Goal: Task Accomplishment & Management: Use online tool/utility

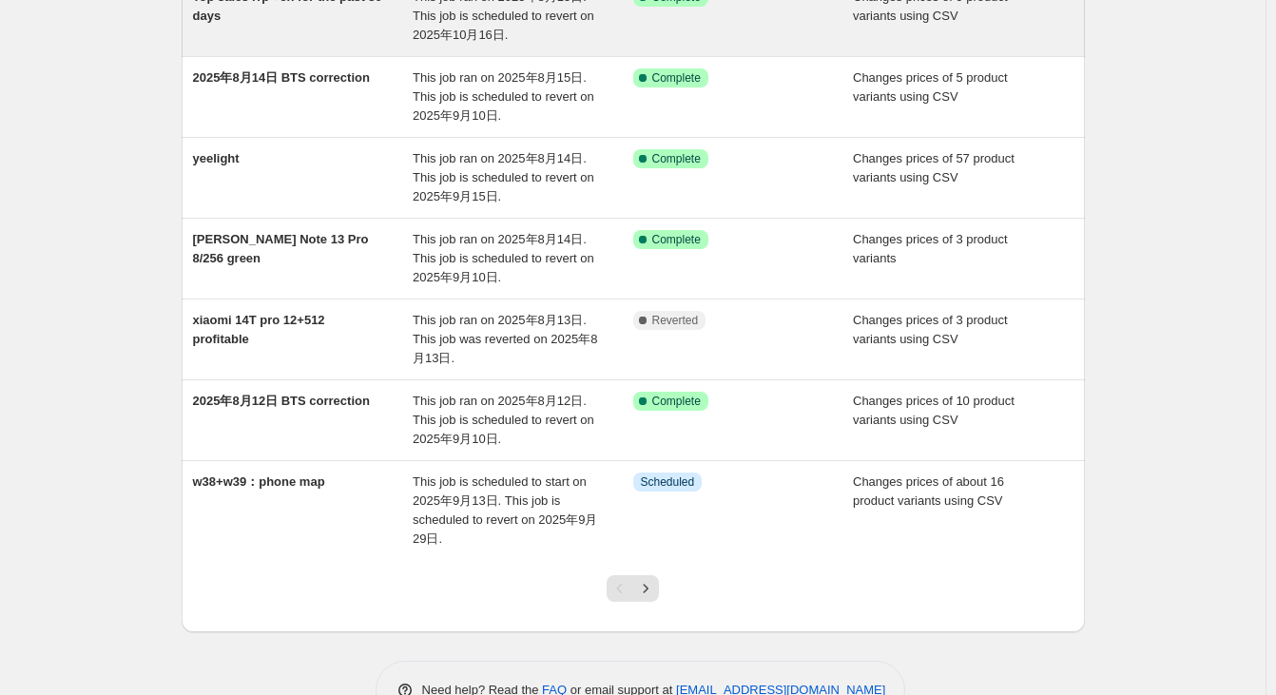
scroll to position [494, 0]
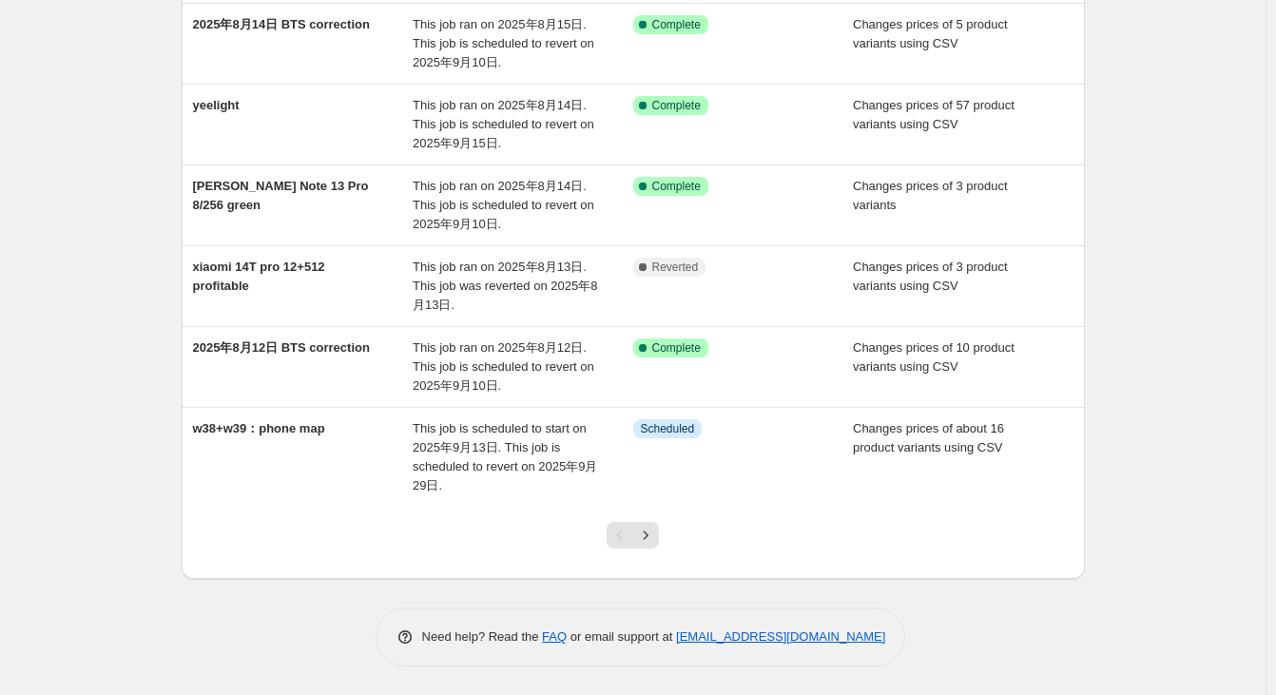
click at [633, 540] on div "Pagination" at bounding box center [620, 535] width 27 height 27
click at [648, 535] on icon "Next" at bounding box center [645, 535] width 19 height 19
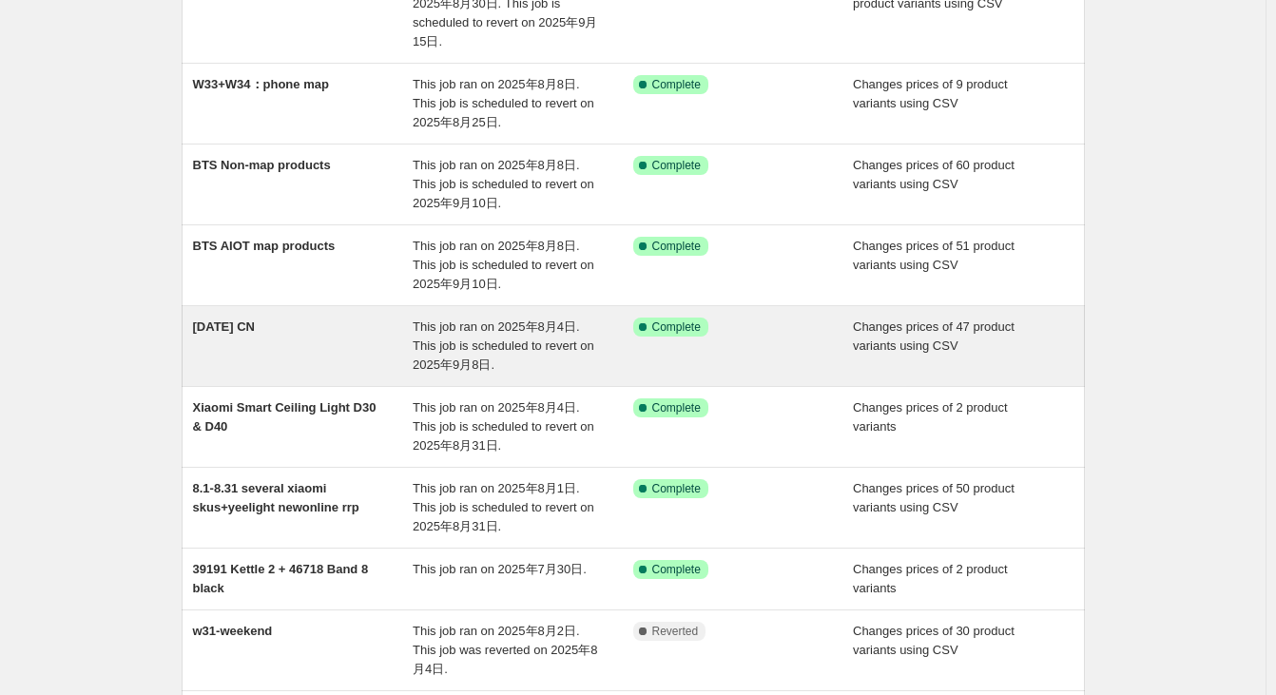
scroll to position [475, 0]
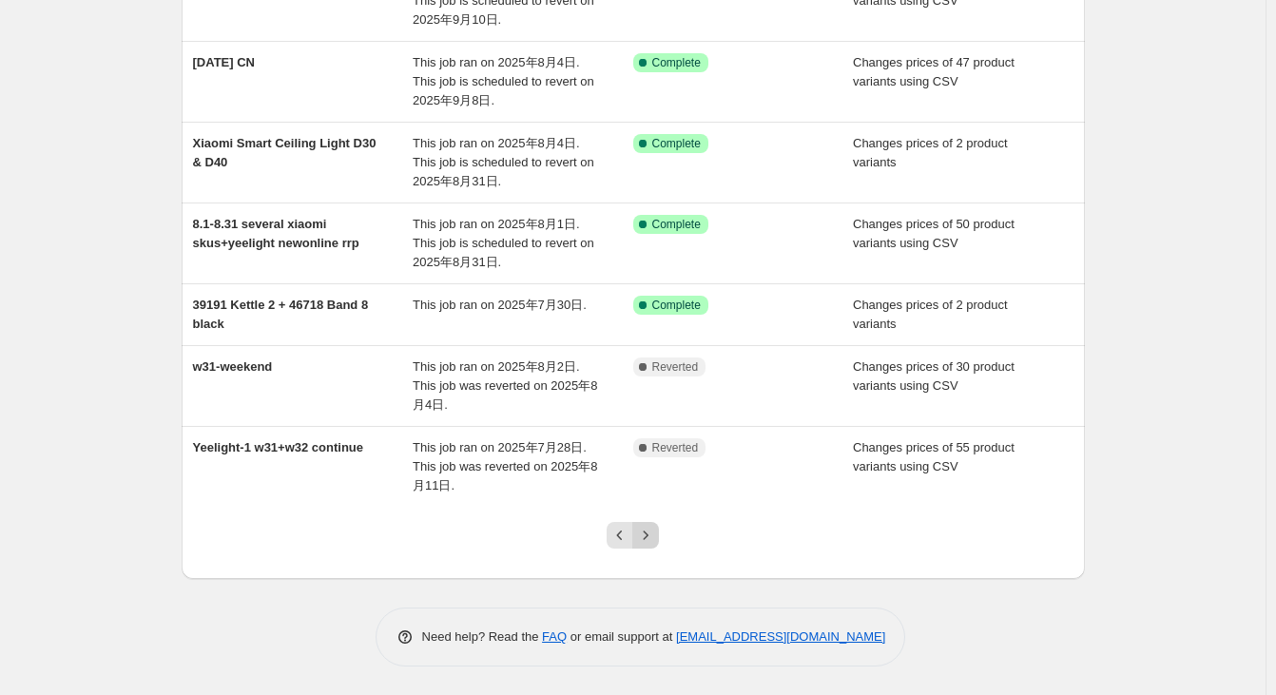
click at [652, 531] on icon "Next" at bounding box center [645, 535] width 19 height 19
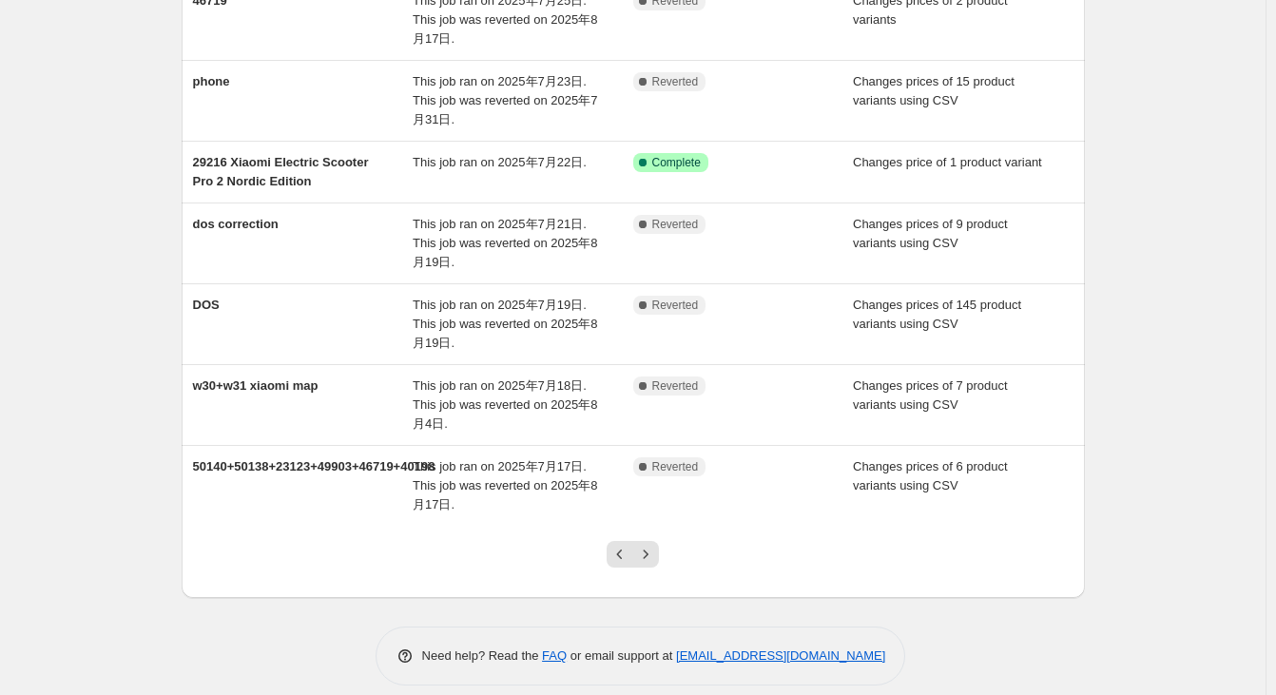
scroll to position [456, 0]
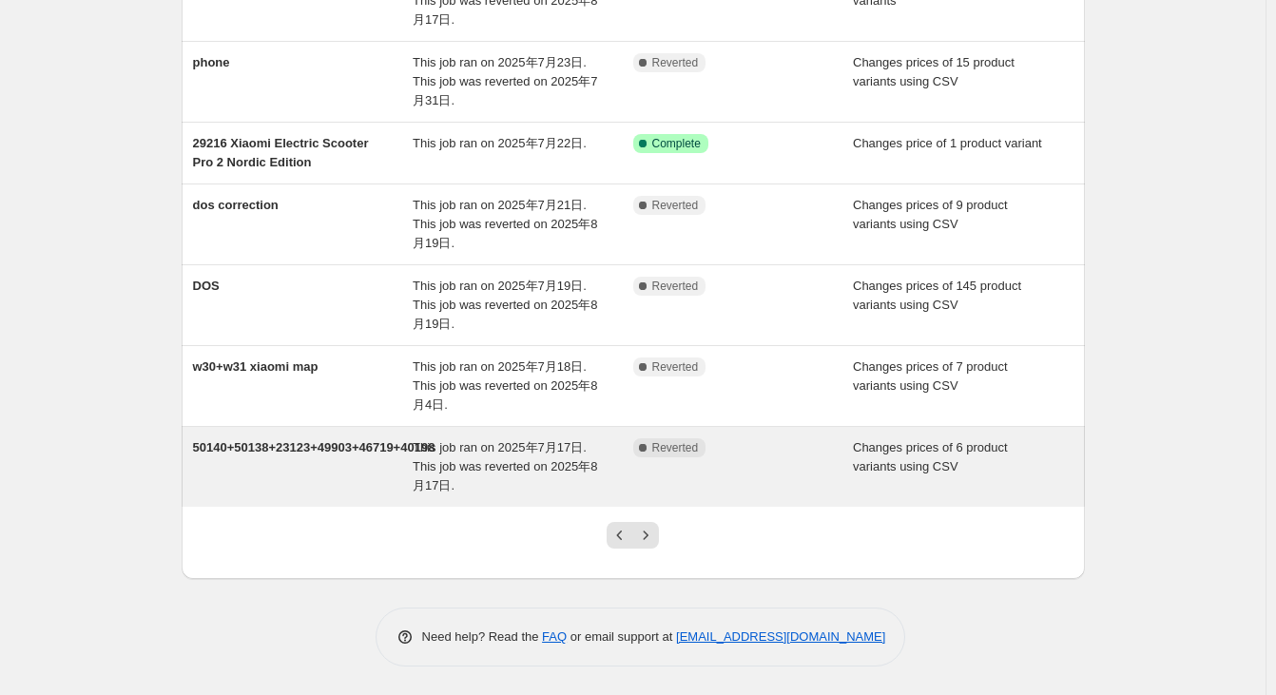
click at [332, 454] on span "50140+50138+23123+49903+46719+40198" at bounding box center [314, 447] width 243 height 14
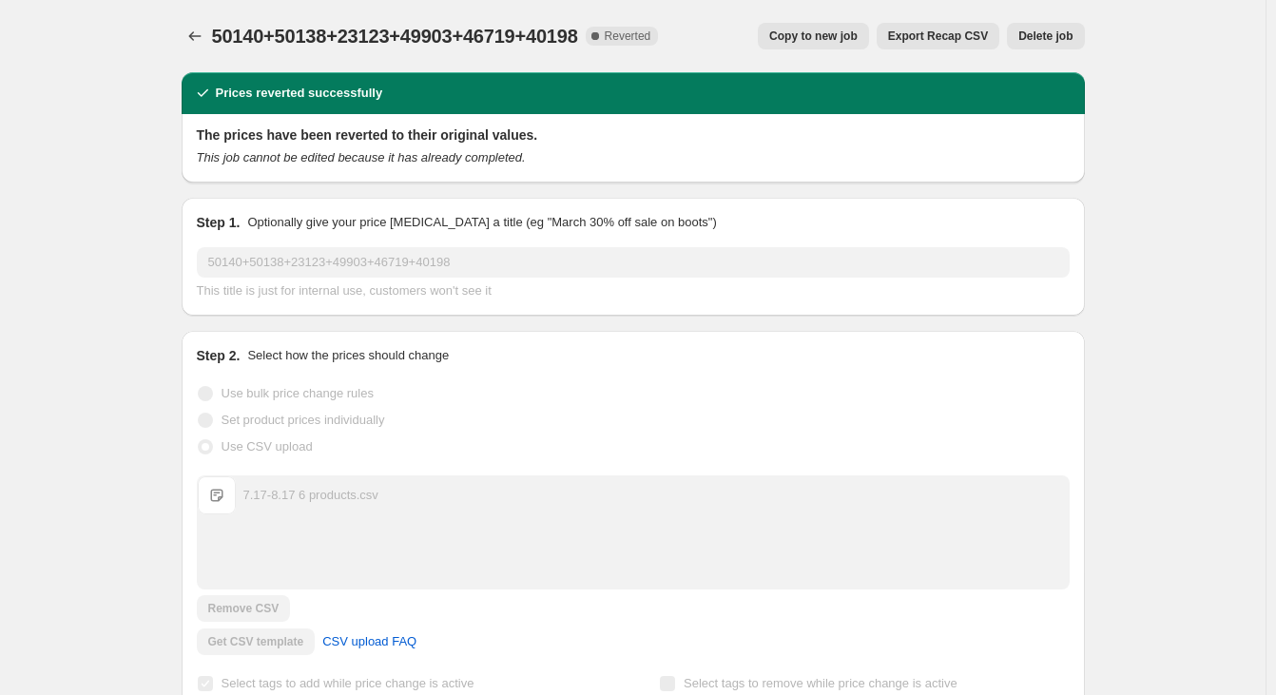
click at [843, 32] on span "Copy to new job" at bounding box center [813, 36] width 88 height 15
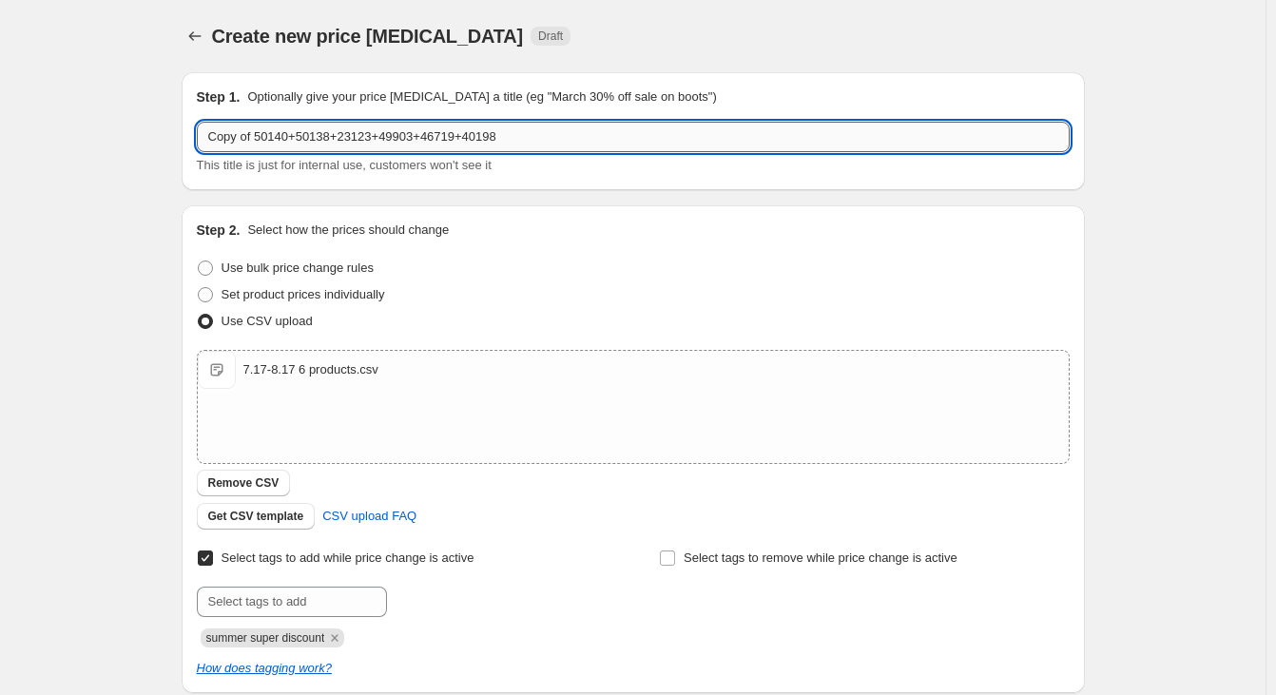
click at [311, 133] on input "Copy of 50140+50138+23123+49903+46719+40198" at bounding box center [633, 137] width 873 height 30
click at [503, 138] on input "Copy of 50140+50138+23123+49903+46719+40198" at bounding box center [633, 137] width 873 height 30
click at [263, 133] on input "Copy of 50140+50138+23123+49903+46719+40198" at bounding box center [633, 137] width 873 height 30
click at [263, 131] on input "'no cost' product: 50140+50138+23123+49903+46719+40198" at bounding box center [633, 137] width 873 height 30
click at [355, 129] on input "'no cost' product: 50140+50138+23123+49903+46719+40198" at bounding box center [633, 137] width 873 height 30
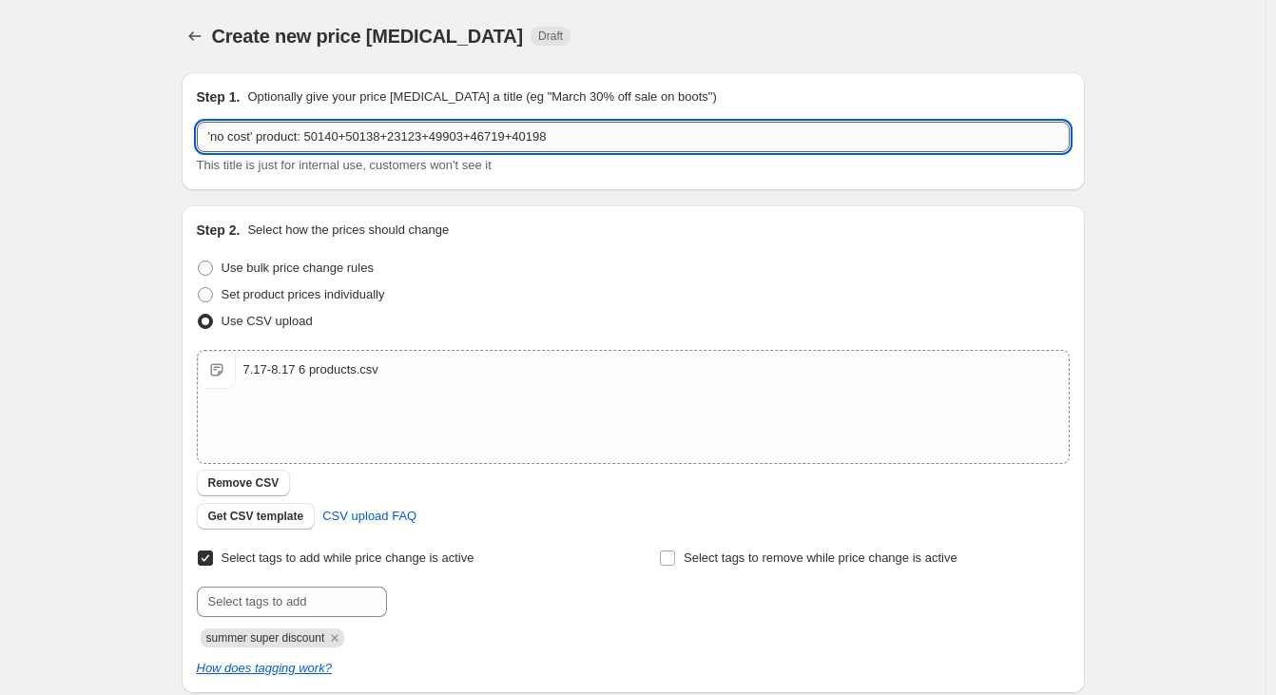
click at [440, 130] on input "'no cost' product: 50140+50138+23123+49903+46719+40198" at bounding box center [633, 137] width 873 height 30
click at [501, 137] on input "'no cost' product: 50140+50138+23123+49903+46719+40198" at bounding box center [633, 137] width 873 height 30
click at [614, 132] on input "'no cost' product: 50140+50138+23123+49903+46719+40198" at bounding box center [633, 137] width 873 height 30
type input "'no cost' product: 50140+50138+23123+49903+46719+40198"
click at [640, 29] on div "Create new price [MEDICAL_DATA] Draft" at bounding box center [516, 36] width 609 height 27
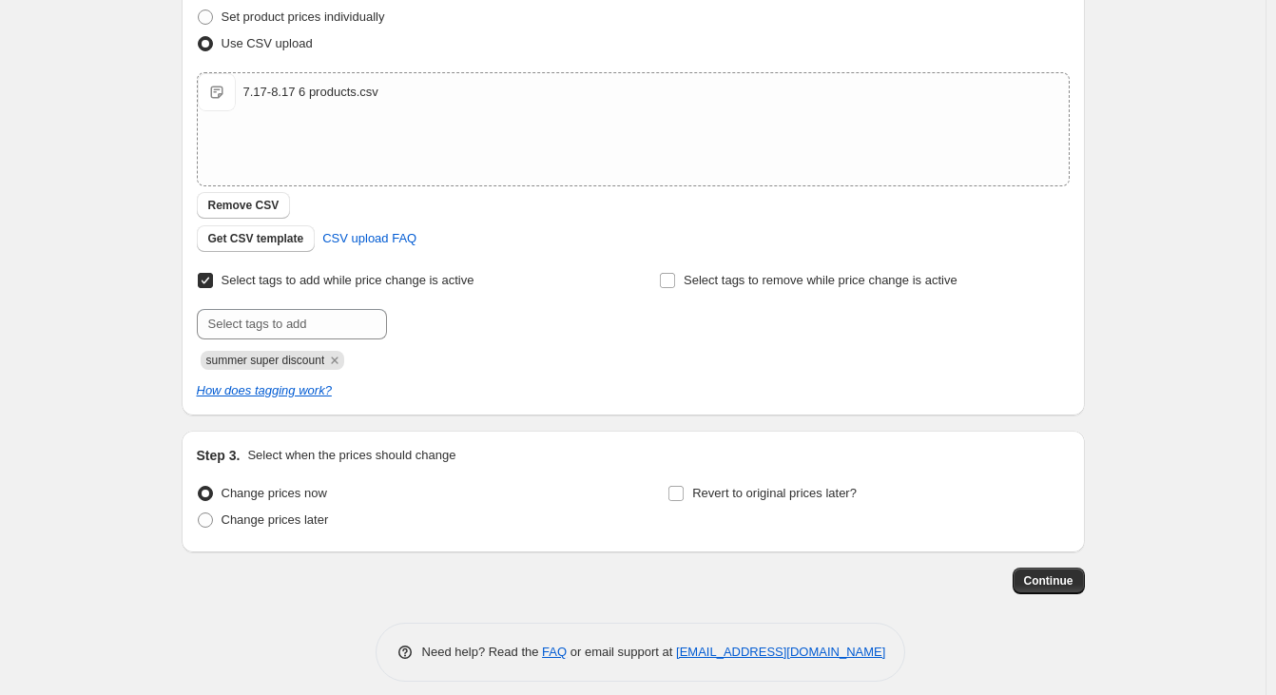
scroll to position [293, 0]
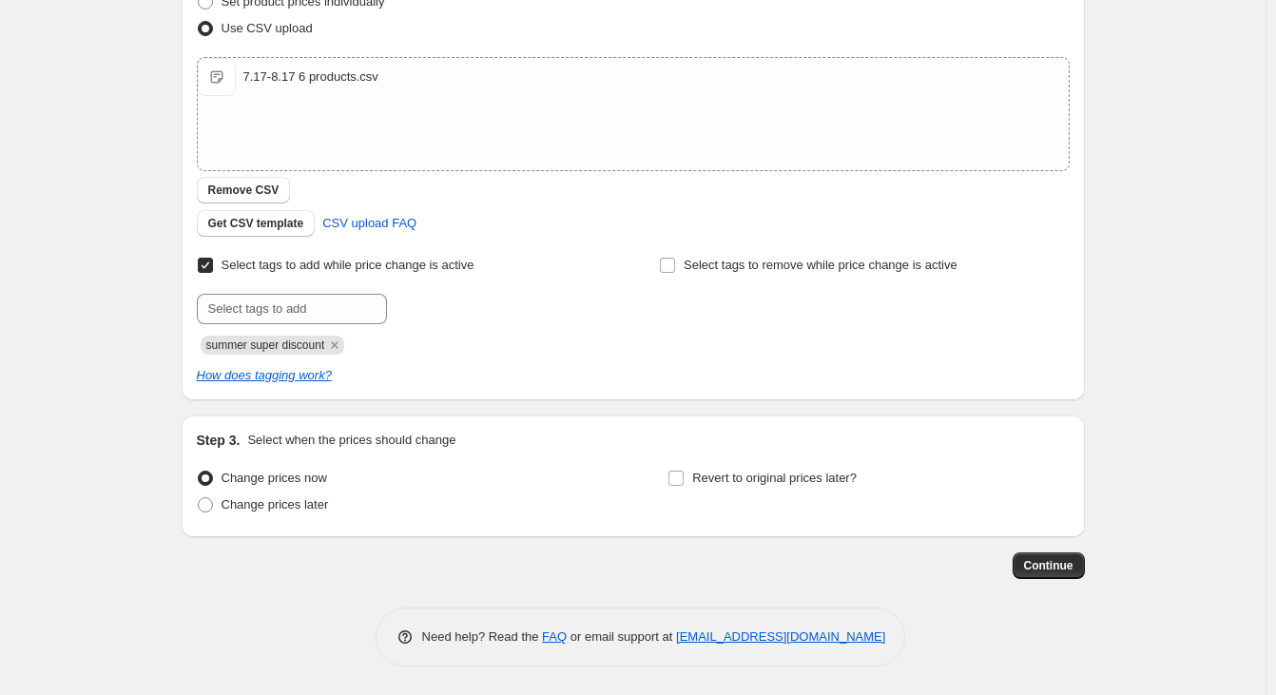
click at [298, 262] on span "Select tags to add while price change is active" at bounding box center [348, 265] width 253 height 14
click at [213, 262] on input "Select tags to add while price change is active" at bounding box center [205, 265] width 15 height 15
checkbox input "false"
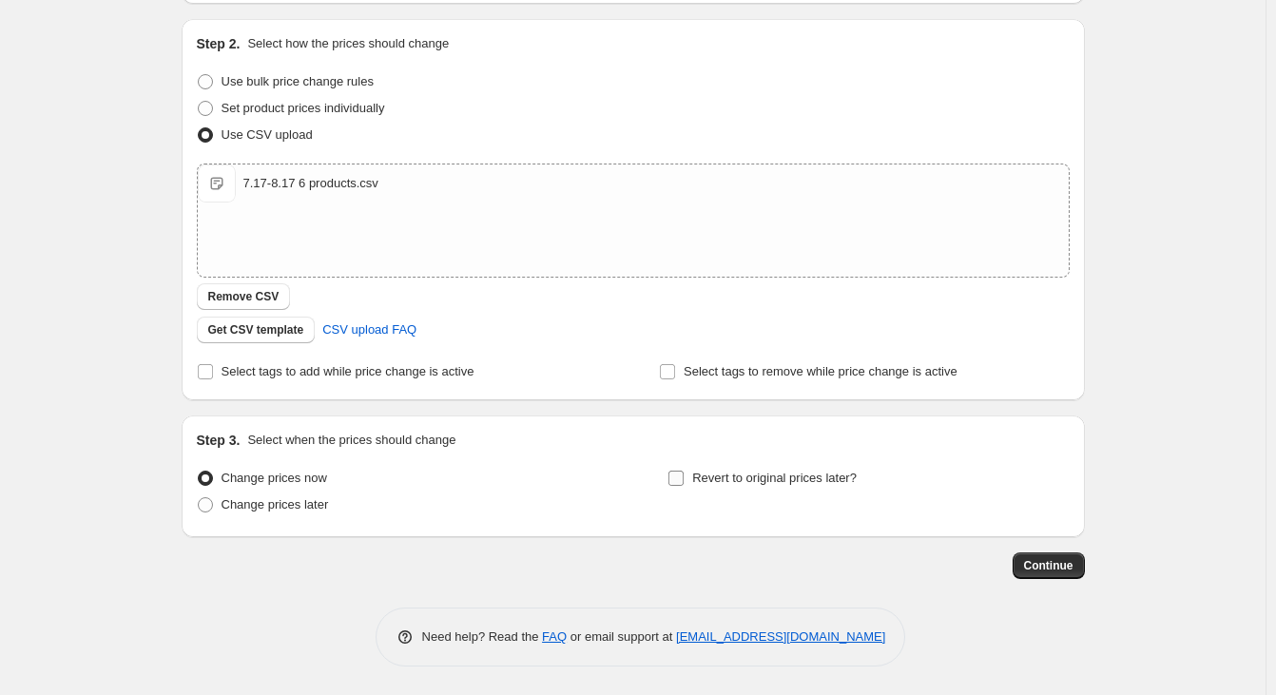
click at [793, 466] on label "Revert to original prices later?" at bounding box center [762, 478] width 189 height 27
click at [684, 471] on input "Revert to original prices later?" at bounding box center [676, 478] width 15 height 15
checkbox input "true"
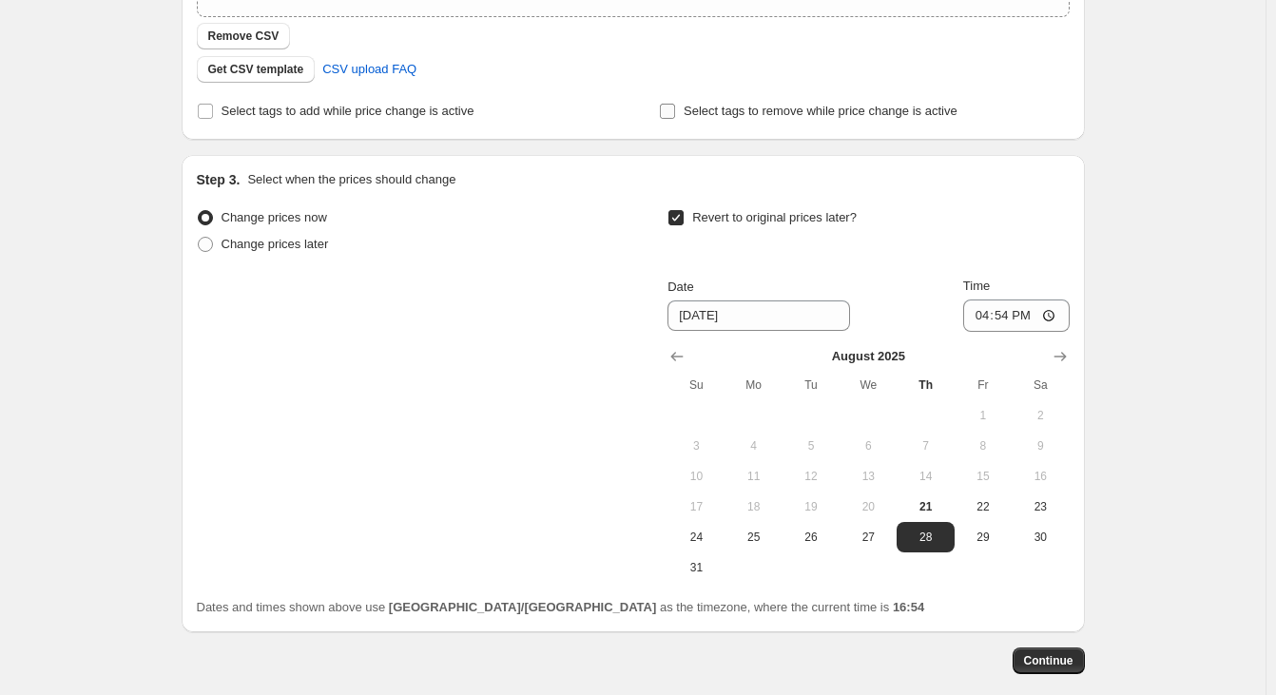
scroll to position [472, 0]
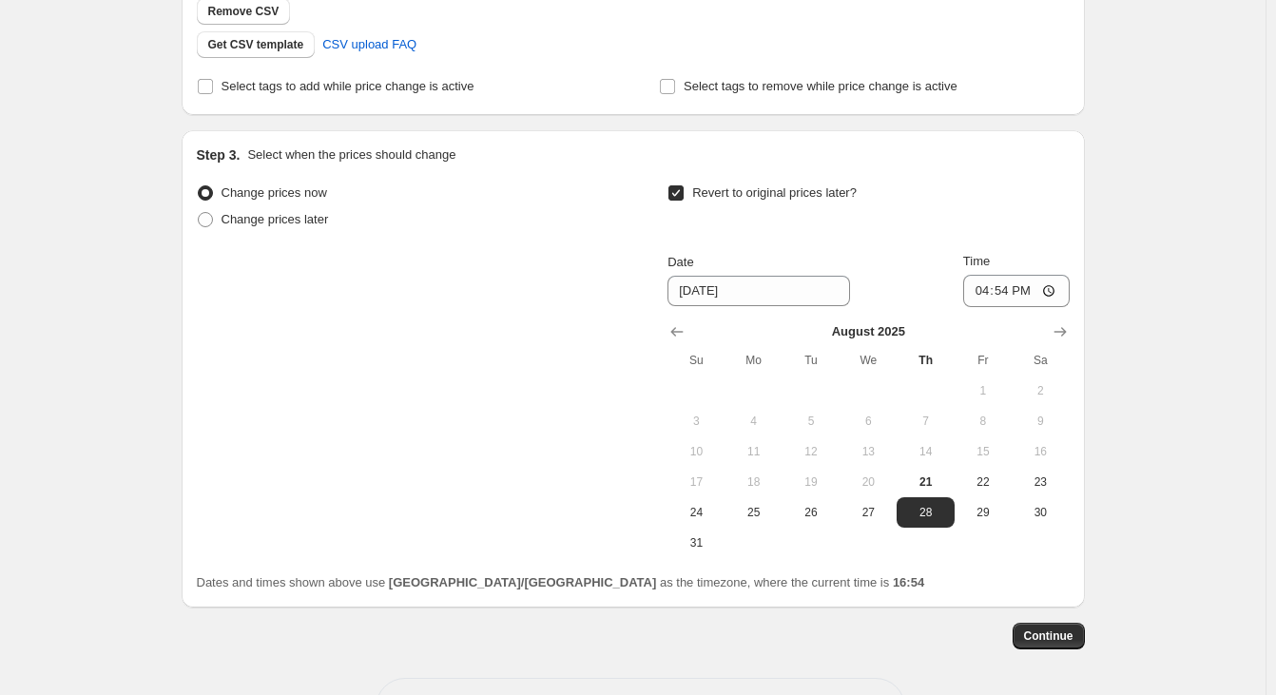
click at [854, 547] on td at bounding box center [868, 543] width 57 height 30
click at [1063, 329] on icon "Show next month, September 2025" at bounding box center [1060, 331] width 19 height 19
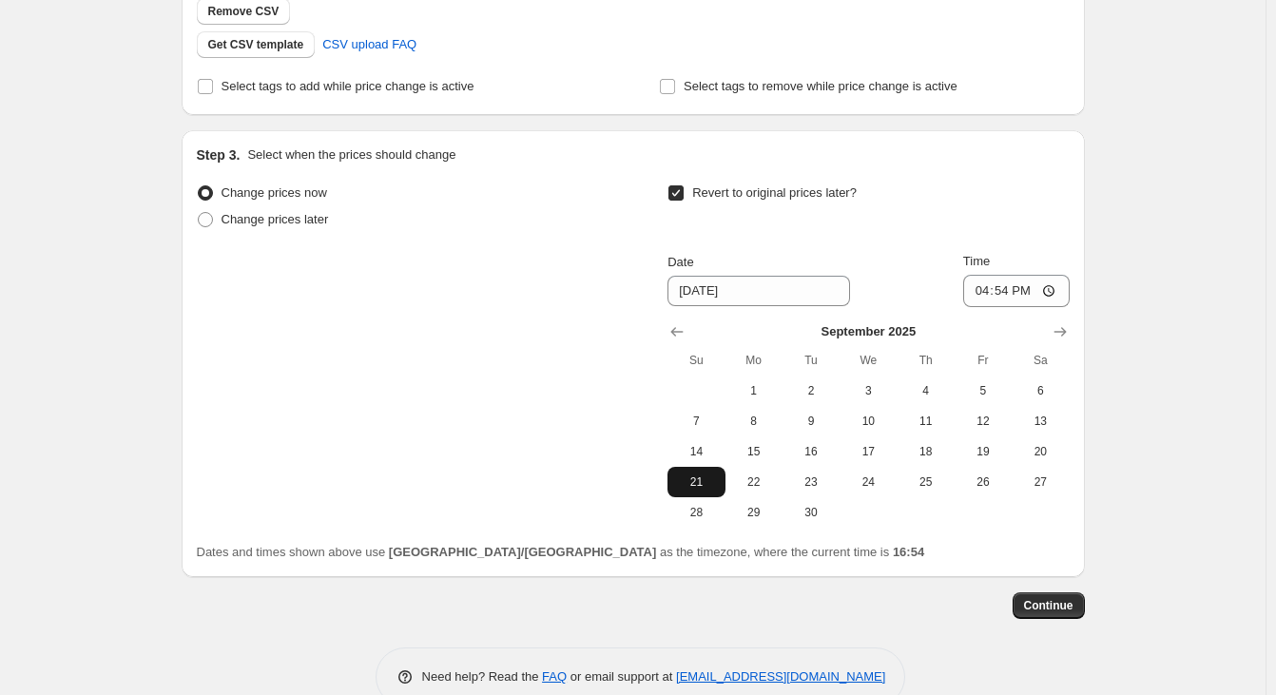
click at [717, 485] on span "21" at bounding box center [696, 482] width 42 height 15
type input "[DATE]"
click at [1059, 283] on input "16:54" at bounding box center [1017, 291] width 107 height 32
type input "23:59"
click at [1166, 437] on div "Create new price [MEDICAL_DATA]. This page is ready Create new price [MEDICAL_D…" at bounding box center [633, 131] width 1266 height 1207
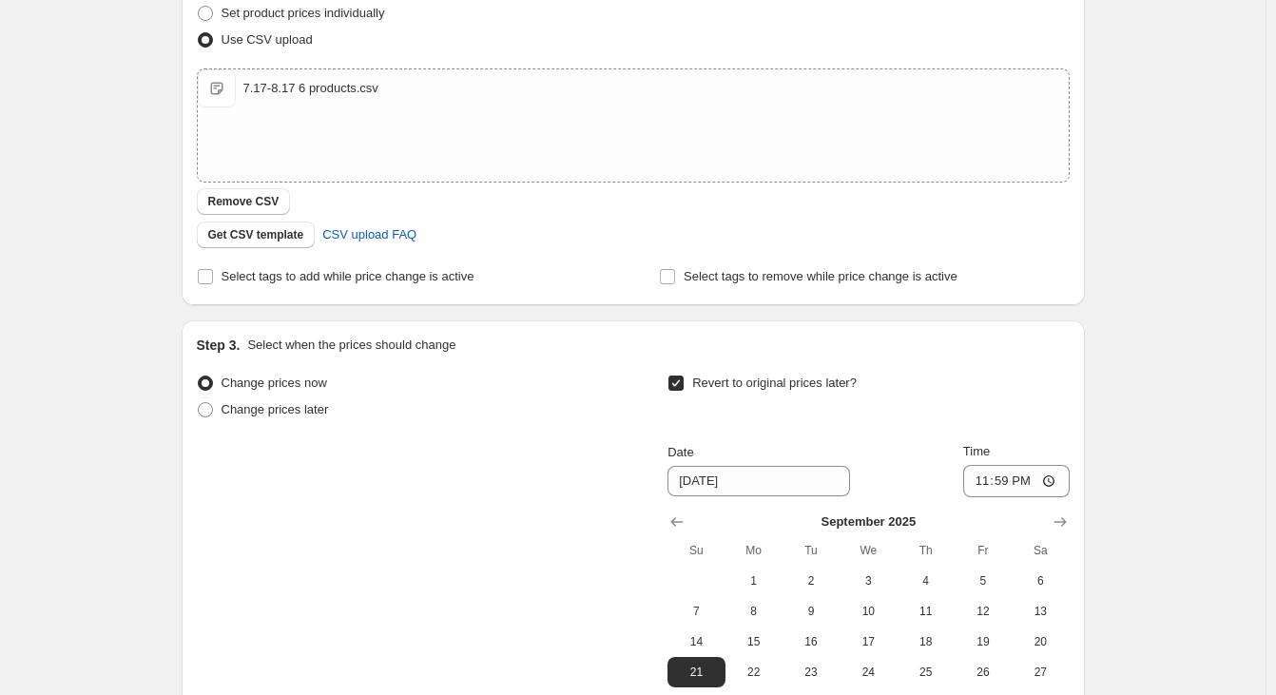
scroll to position [512, 0]
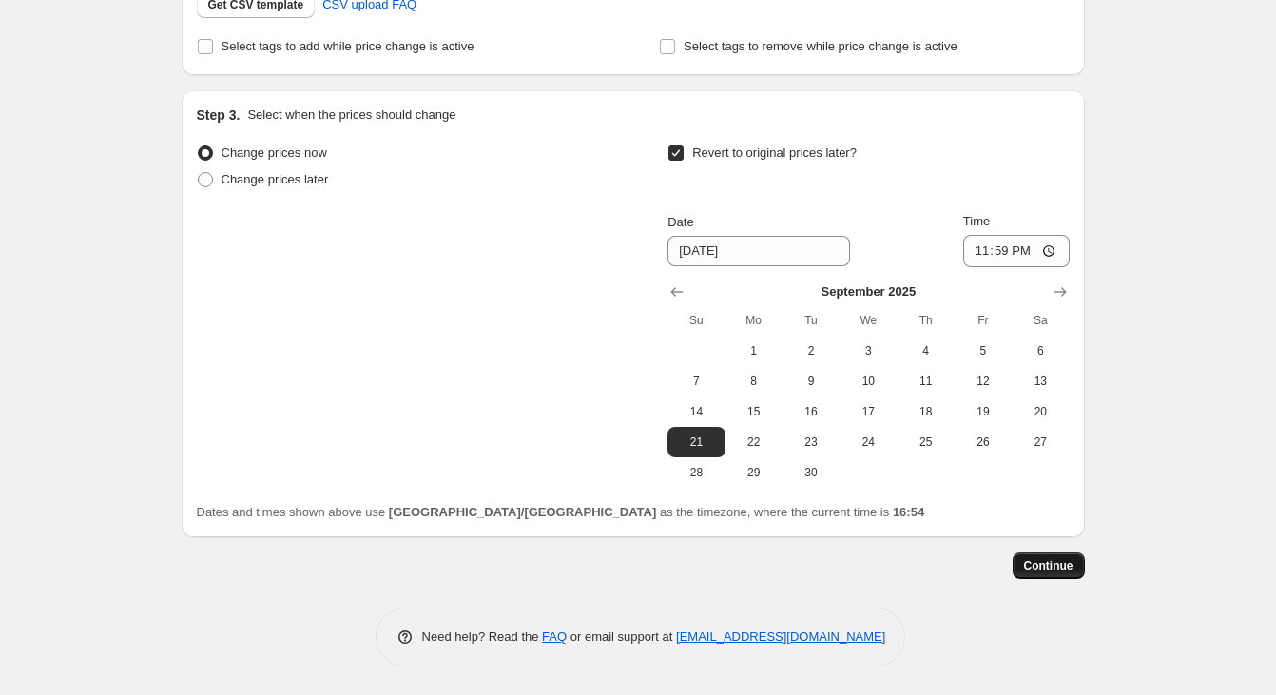
click at [1061, 569] on span "Continue" at bounding box center [1048, 565] width 49 height 15
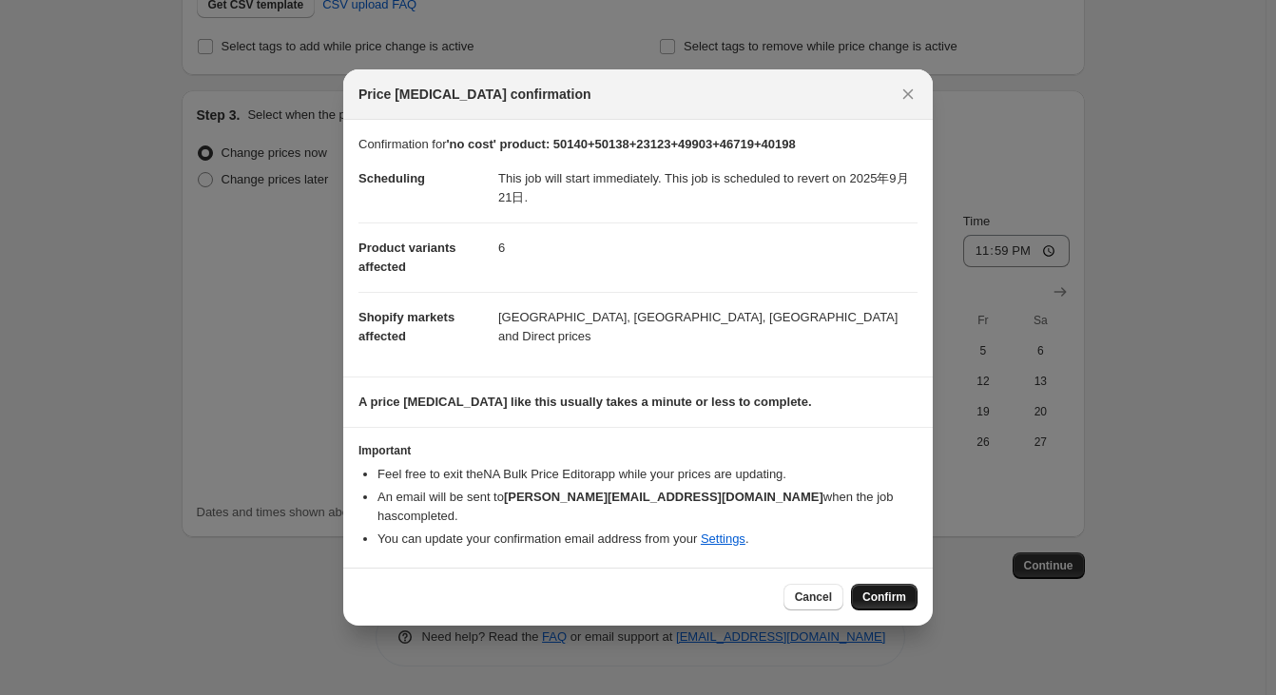
click at [903, 590] on span "Confirm" at bounding box center [885, 597] width 44 height 15
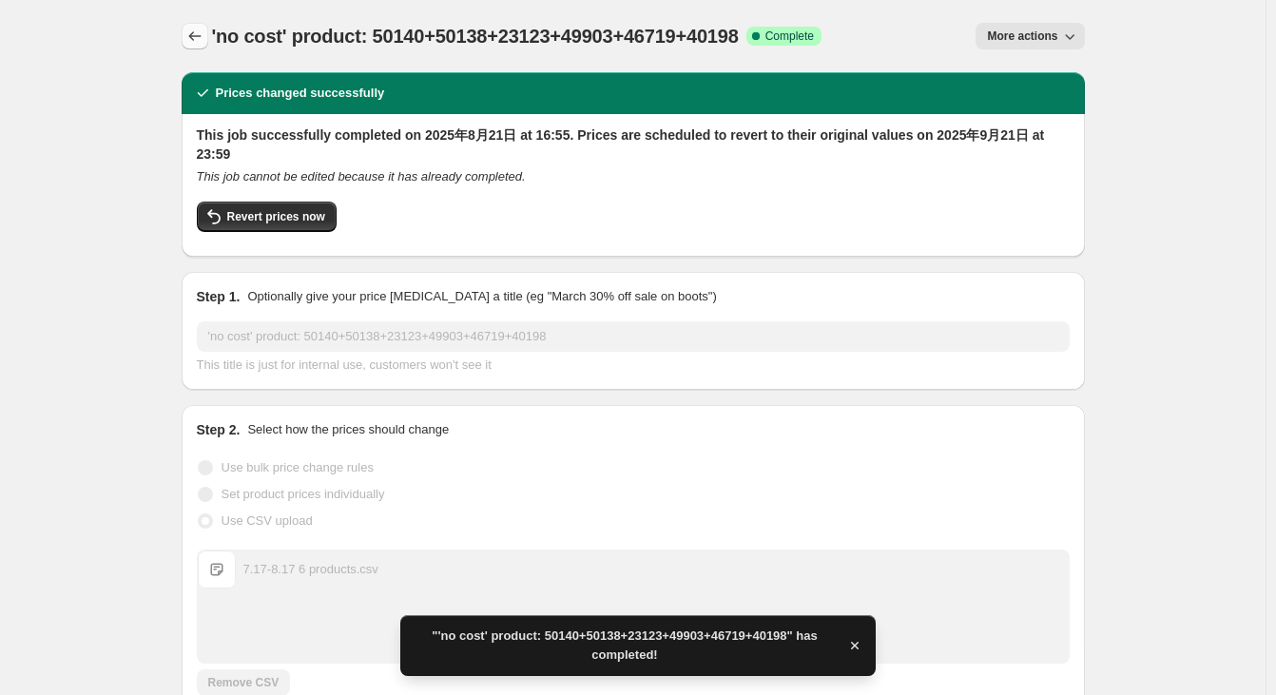
click at [198, 36] on icon "Price change jobs" at bounding box center [194, 36] width 12 height 10
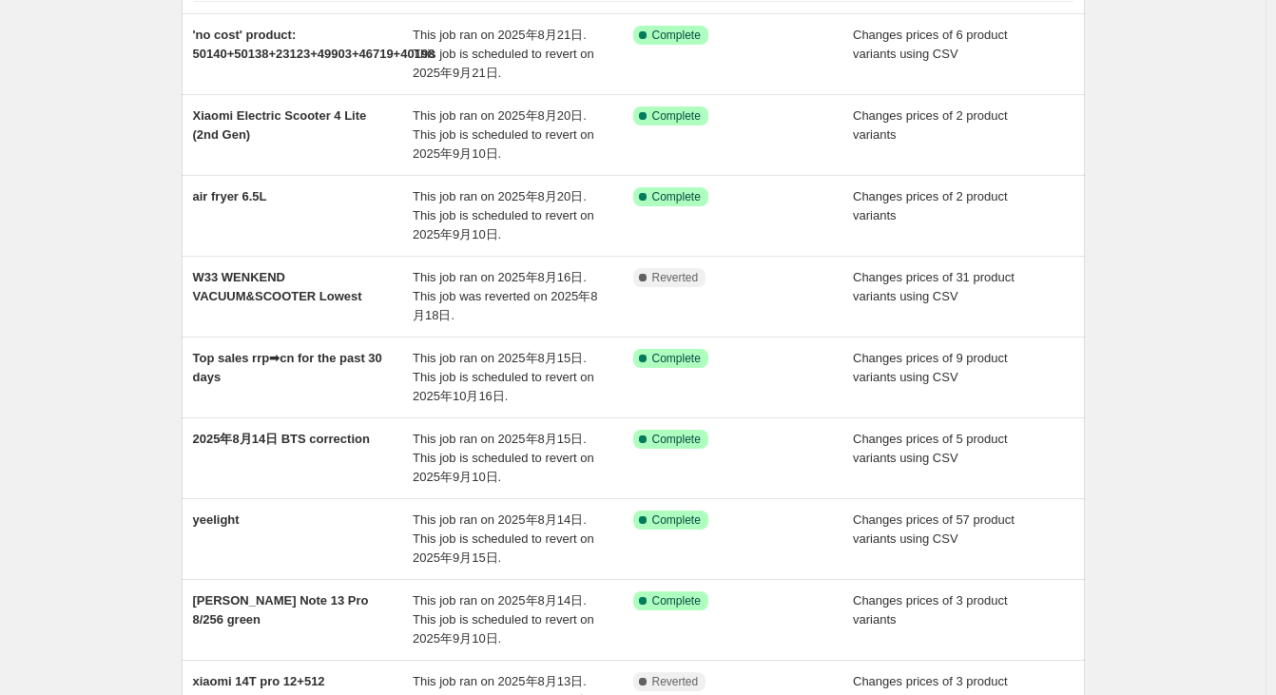
scroll to position [475, 0]
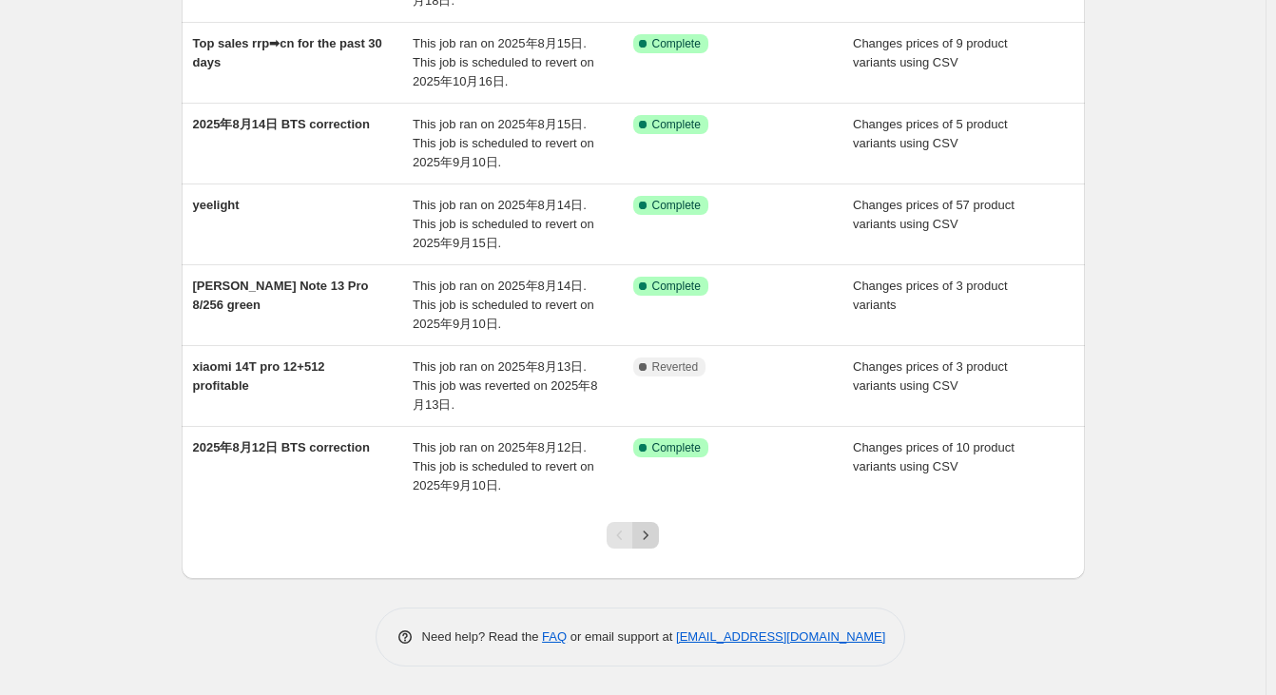
click at [655, 531] on icon "Next" at bounding box center [645, 535] width 19 height 19
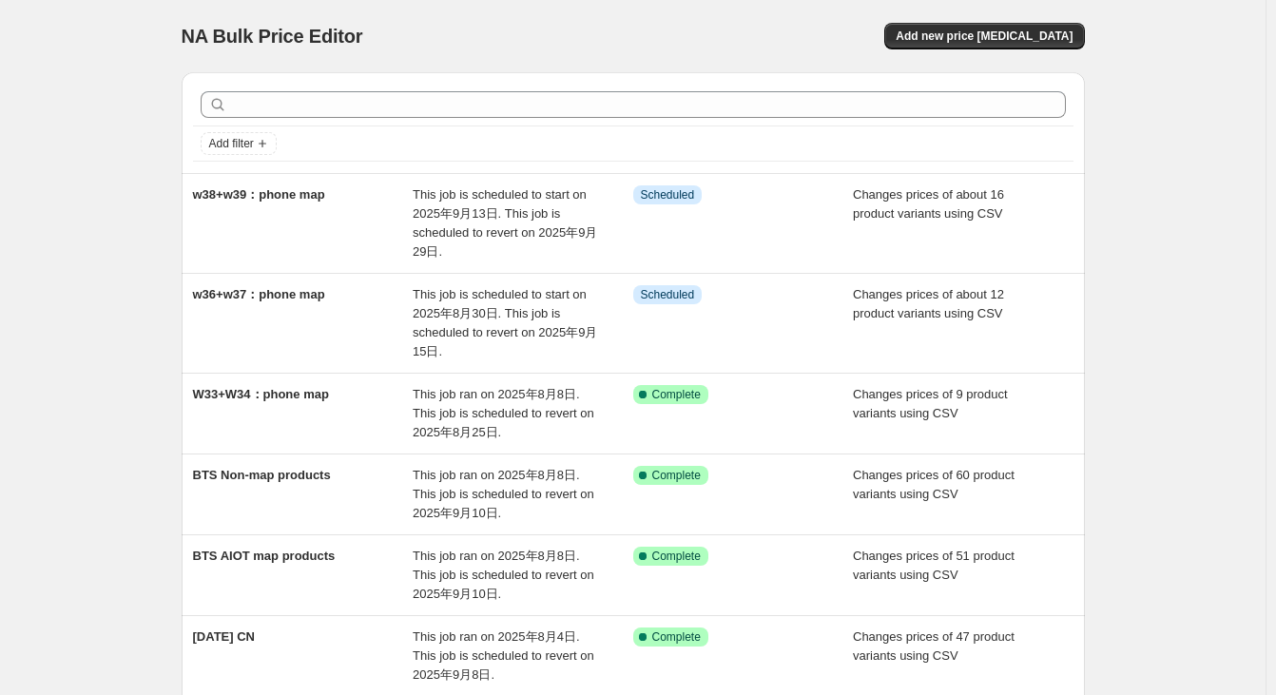
scroll to position [494, 0]
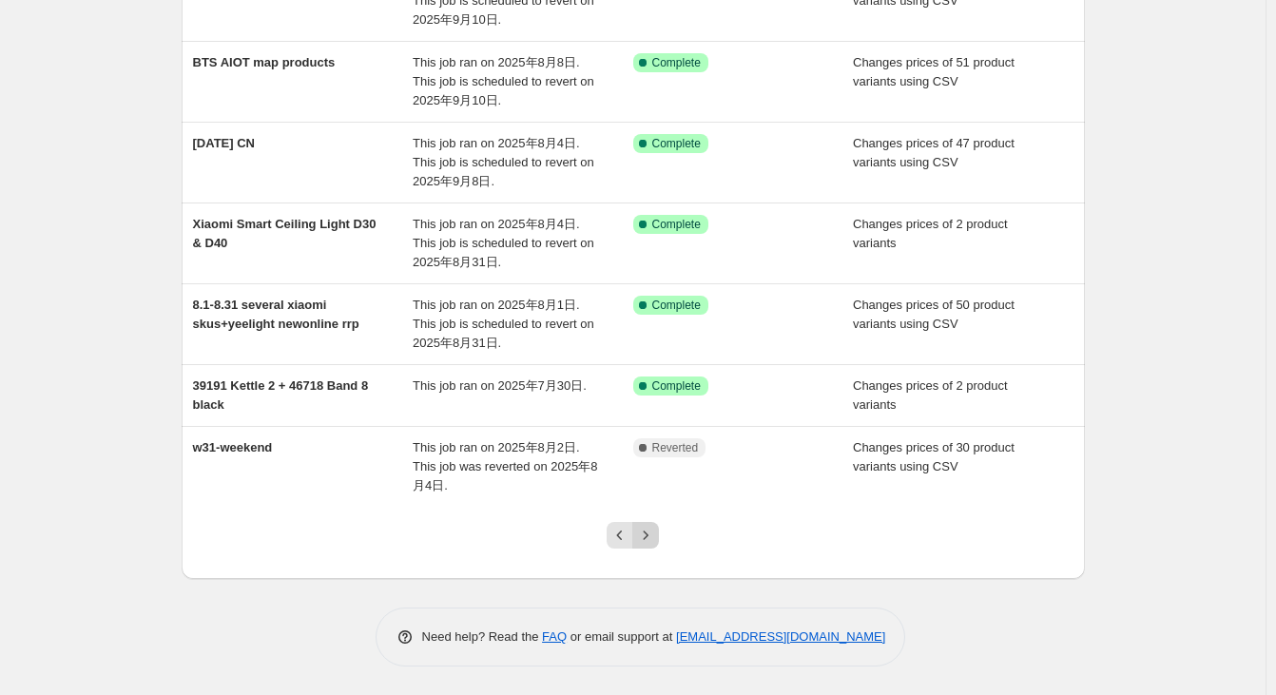
click at [654, 536] on icon "Next" at bounding box center [645, 535] width 19 height 19
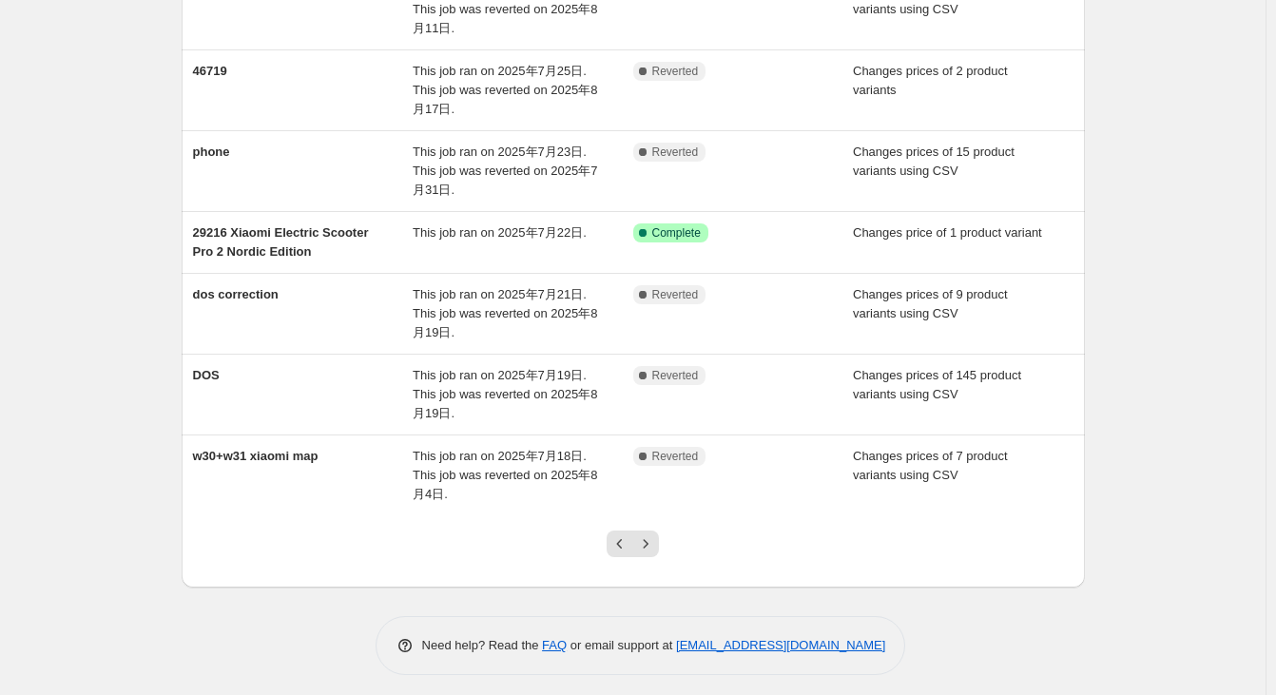
scroll to position [456, 0]
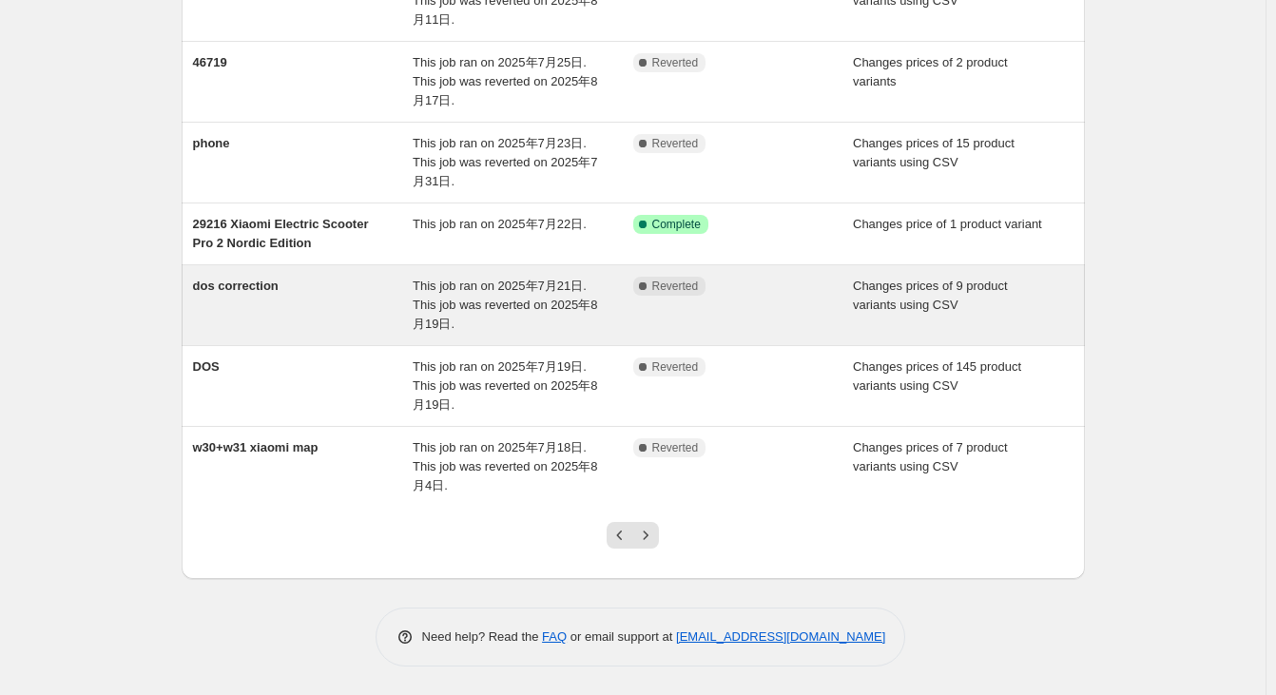
click at [574, 315] on div "This job ran on 2025年7月21日. This job was reverted on 2025年8月19日." at bounding box center [523, 305] width 221 height 57
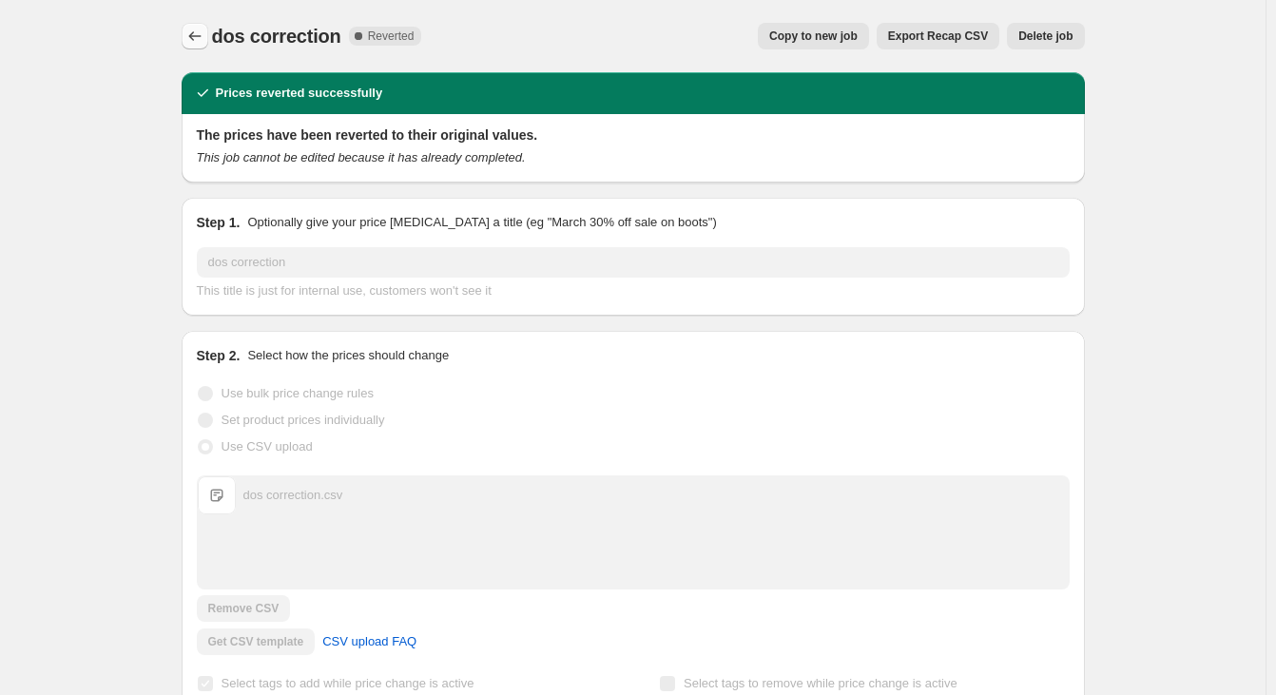
click at [201, 26] on button "Price change jobs" at bounding box center [195, 36] width 27 height 27
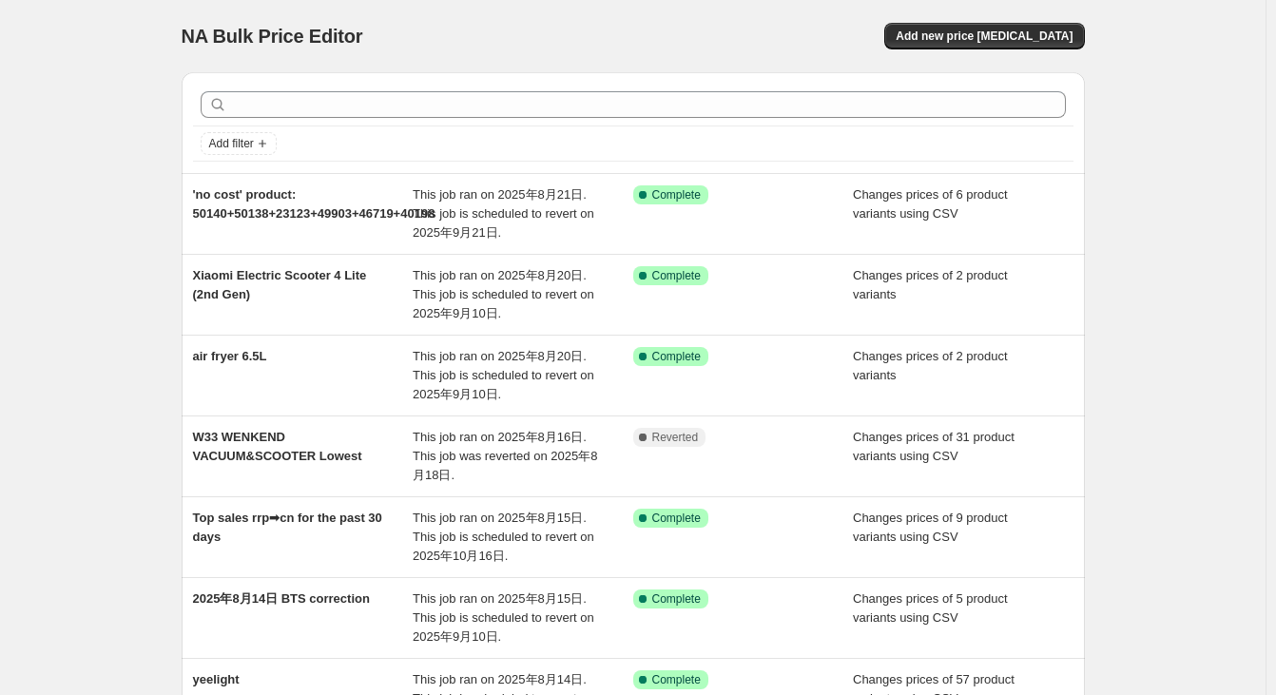
click at [600, 36] on div "NA Bulk Price Editor" at bounding box center [399, 36] width 435 height 27
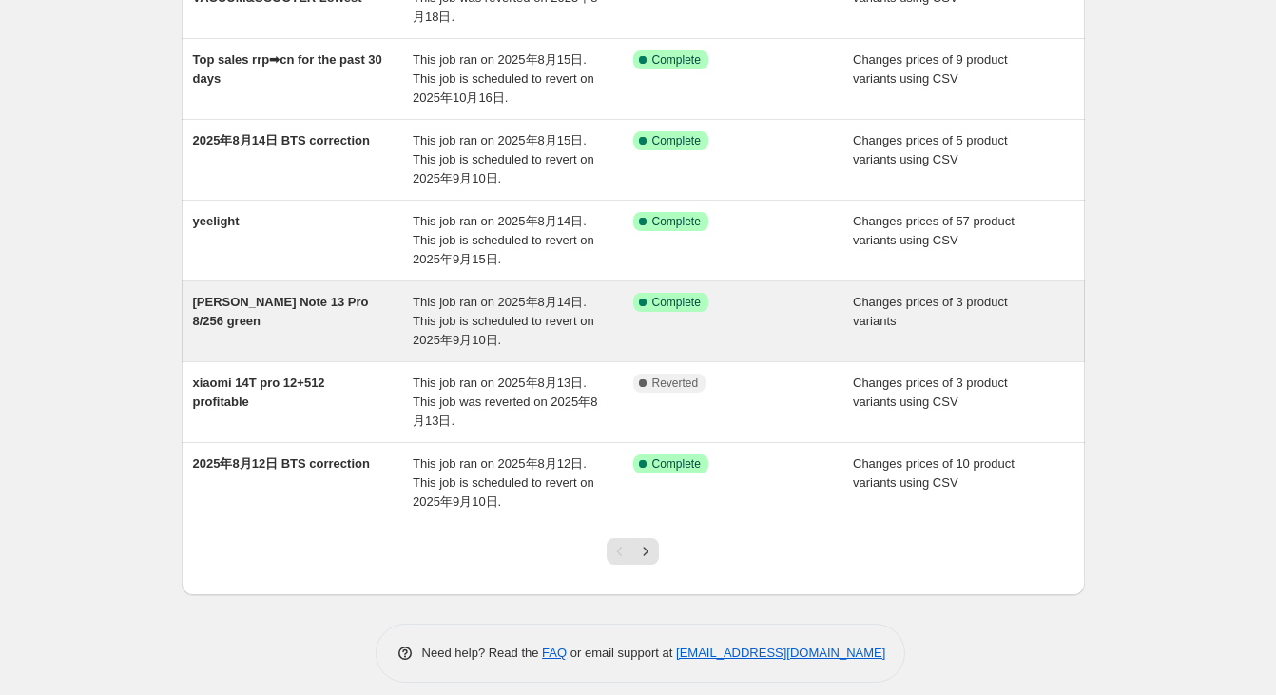
scroll to position [475, 0]
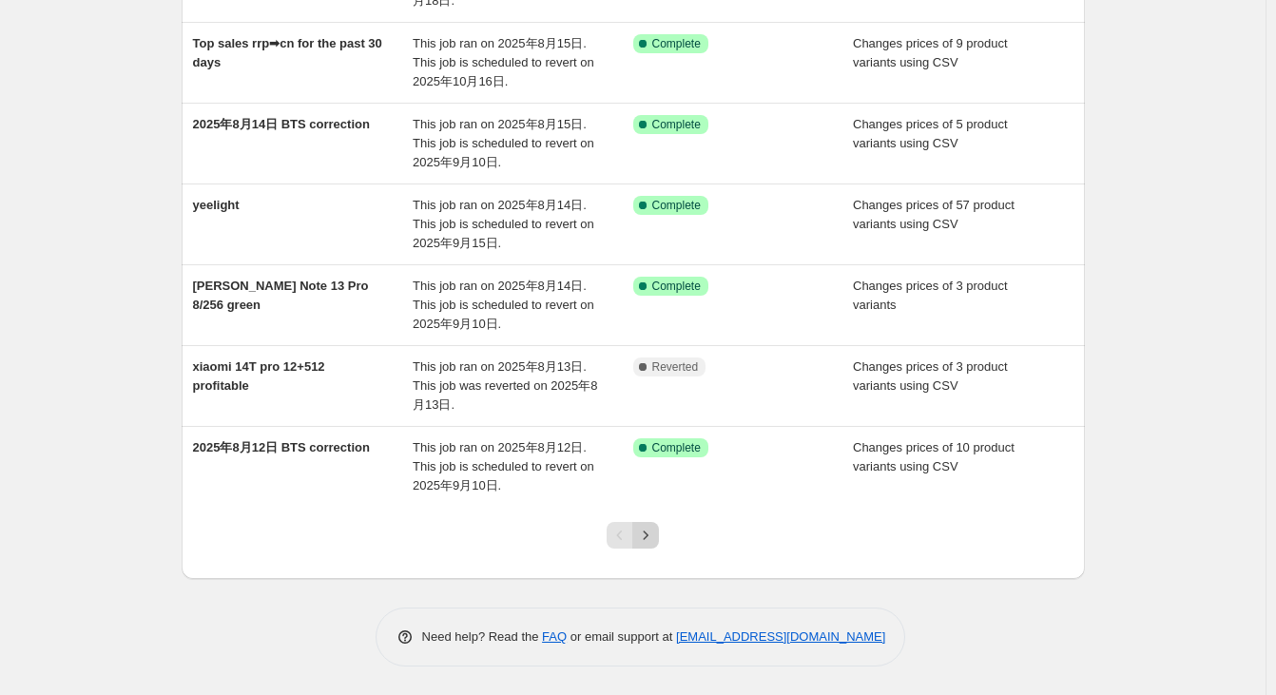
click at [652, 540] on icon "Next" at bounding box center [645, 535] width 19 height 19
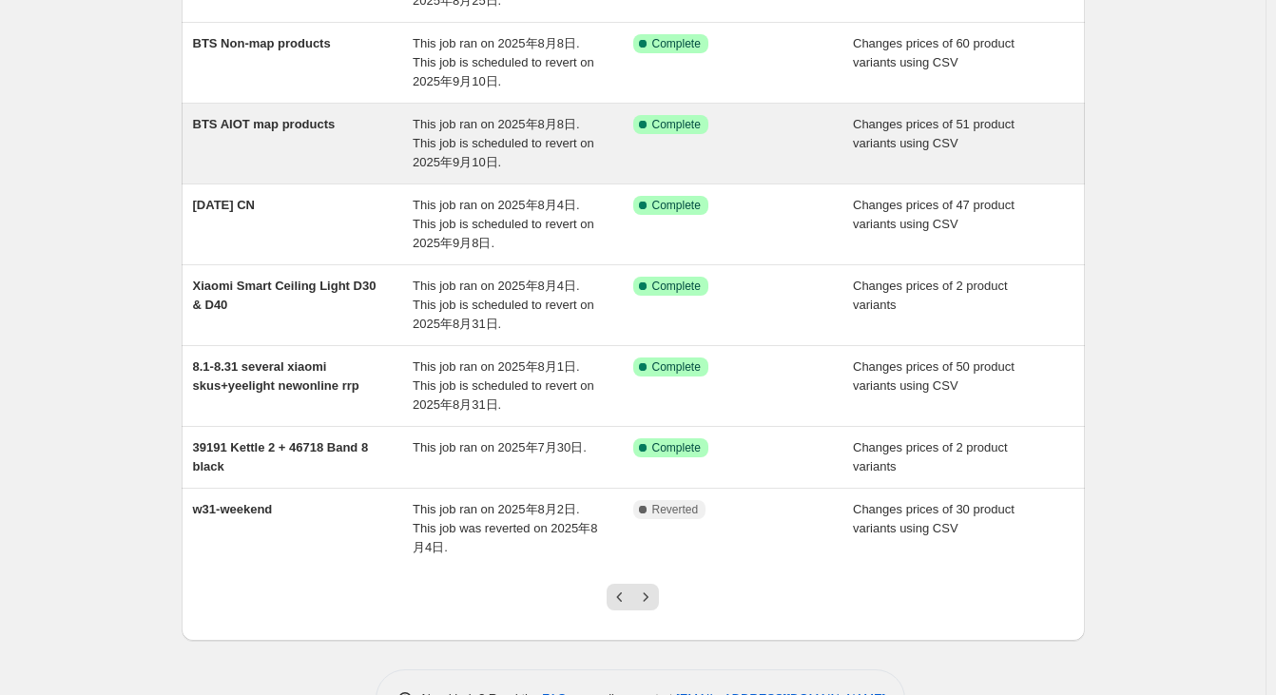
scroll to position [476, 0]
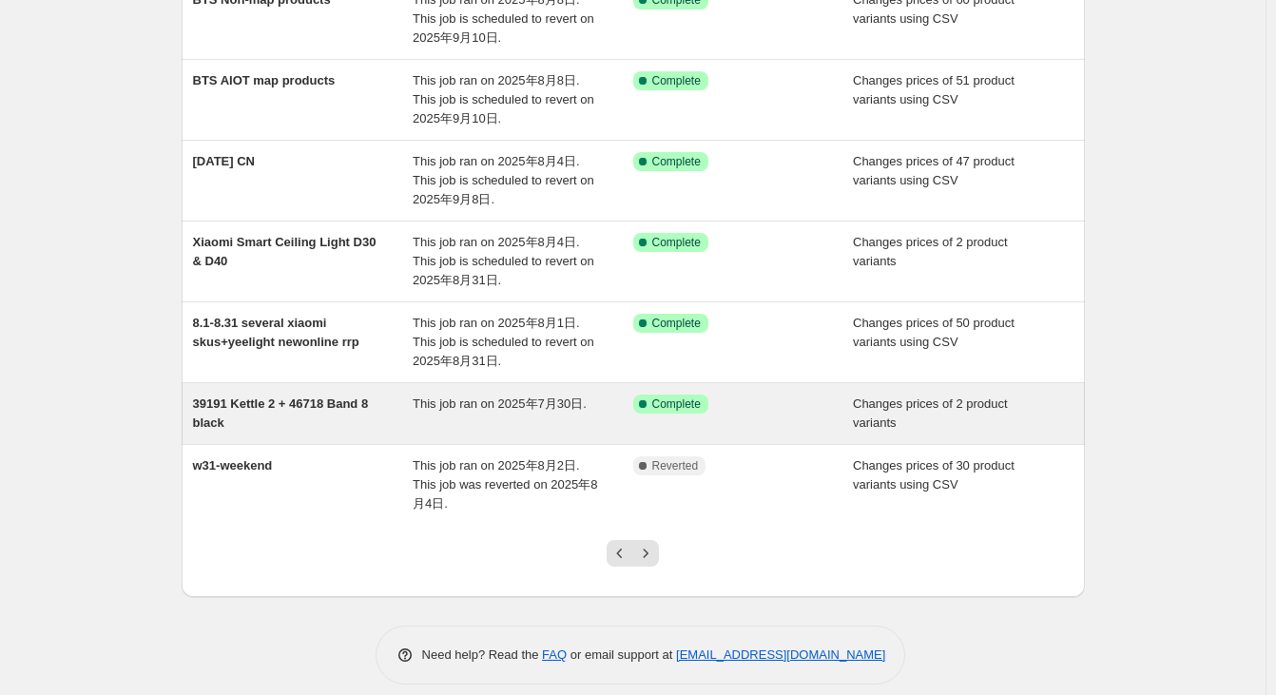
click at [258, 419] on div "39191 Kettle 2 + 46718 Band 8 black" at bounding box center [303, 414] width 221 height 38
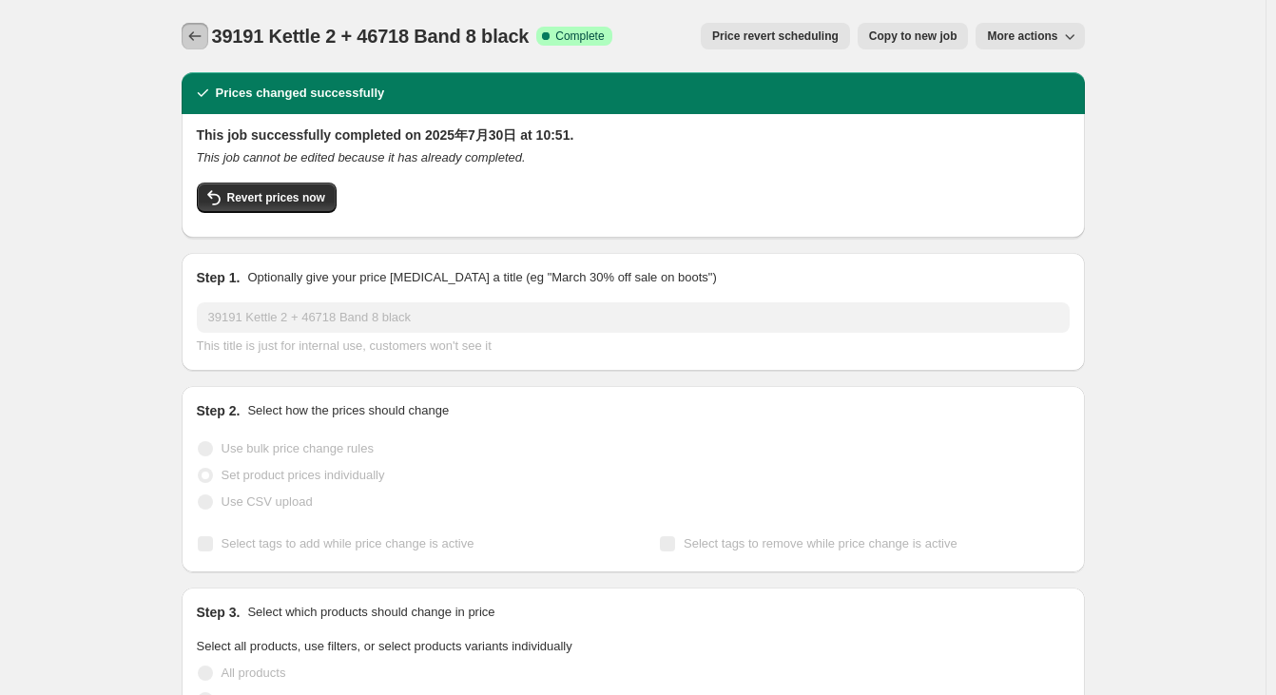
click at [204, 35] on icon "Price change jobs" at bounding box center [194, 36] width 19 height 19
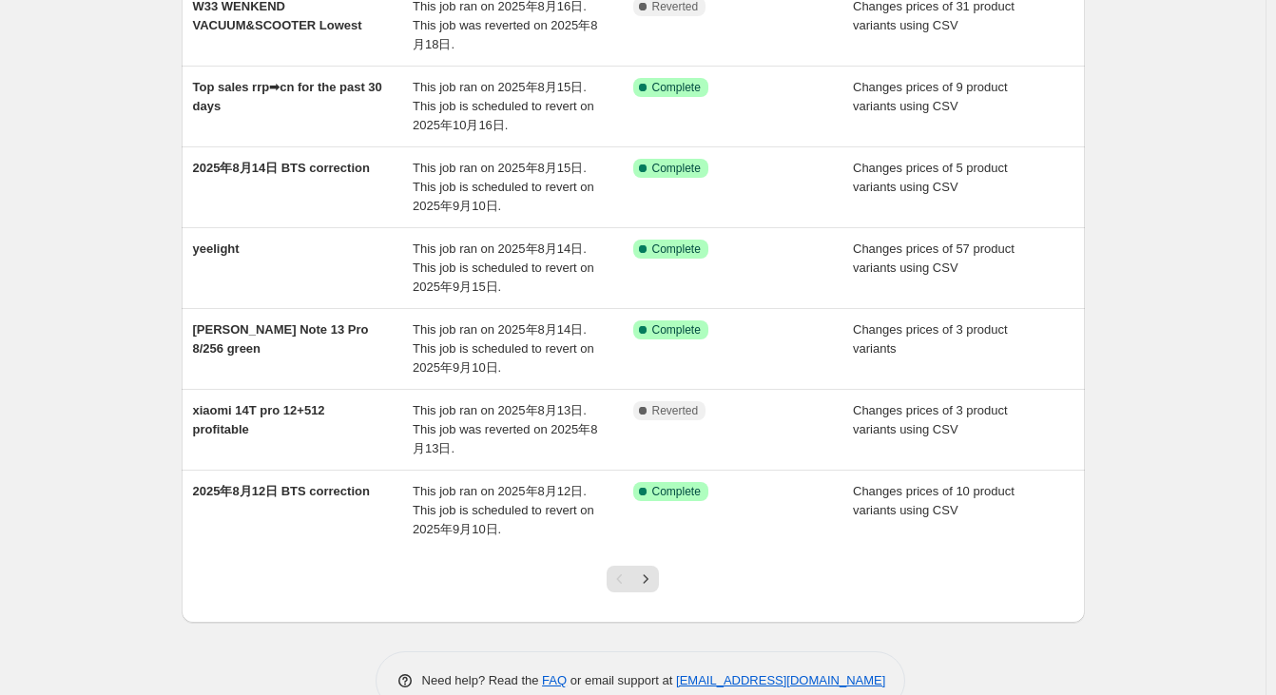
scroll to position [475, 0]
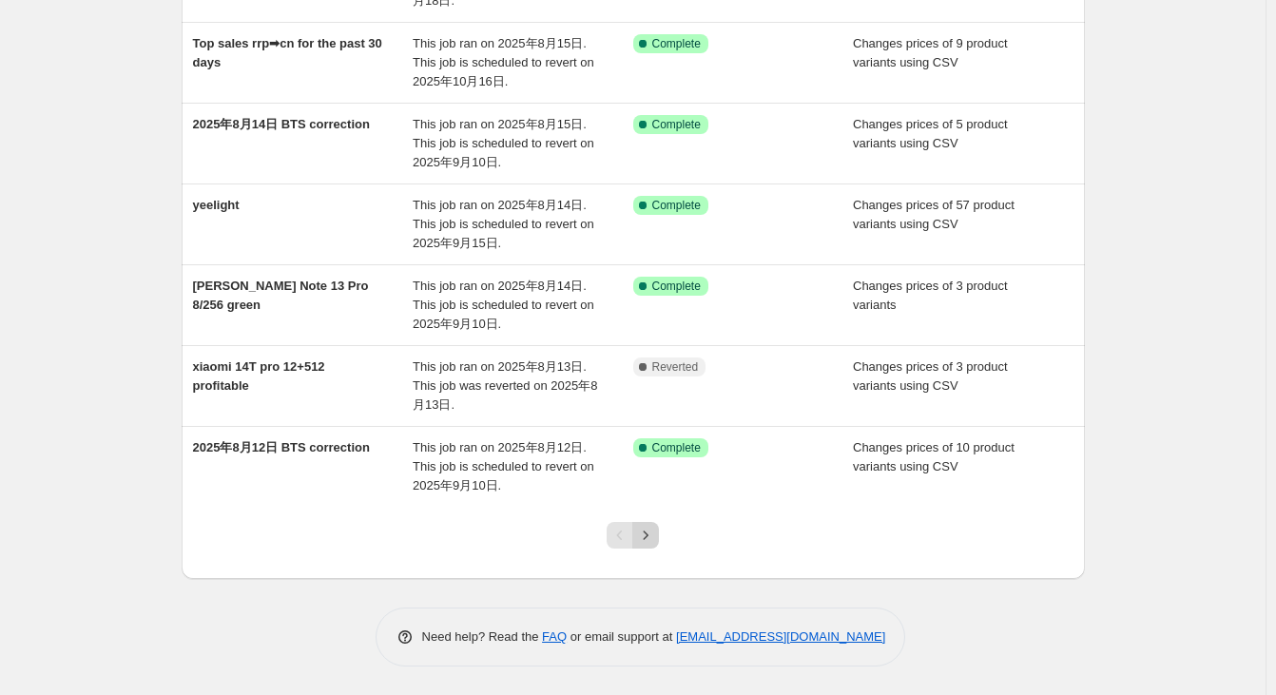
click at [659, 536] on button "Next" at bounding box center [646, 535] width 27 height 27
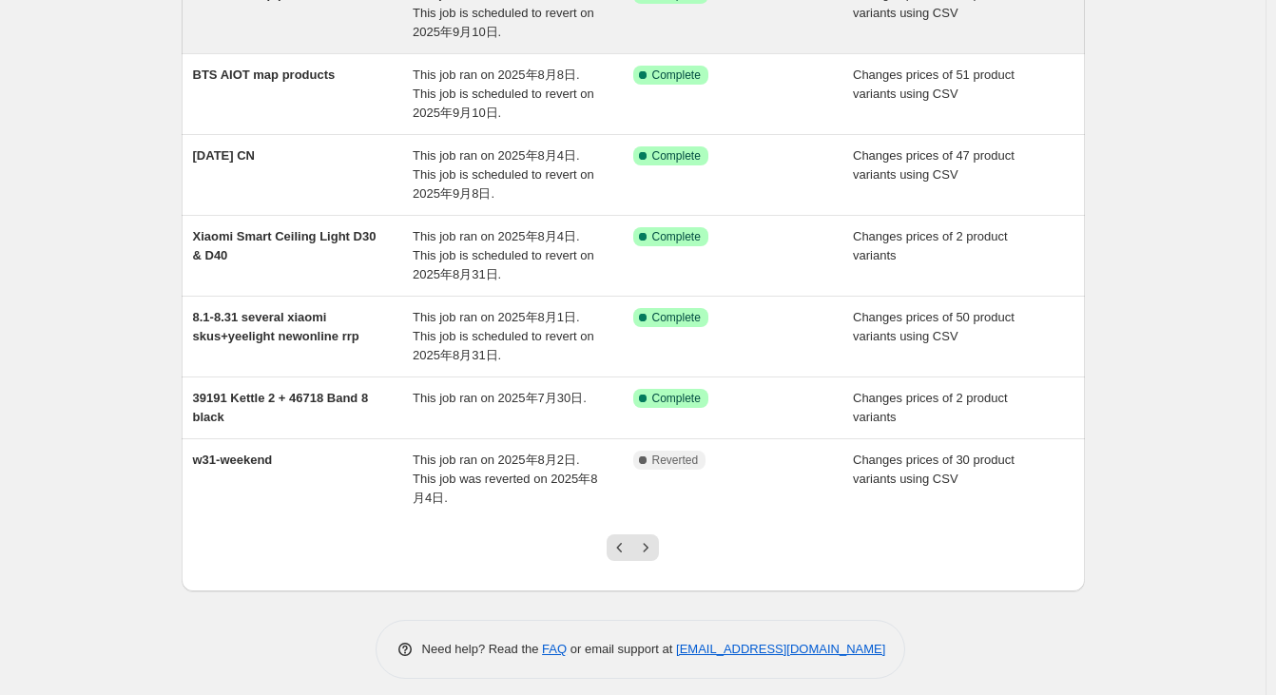
scroll to position [494, 0]
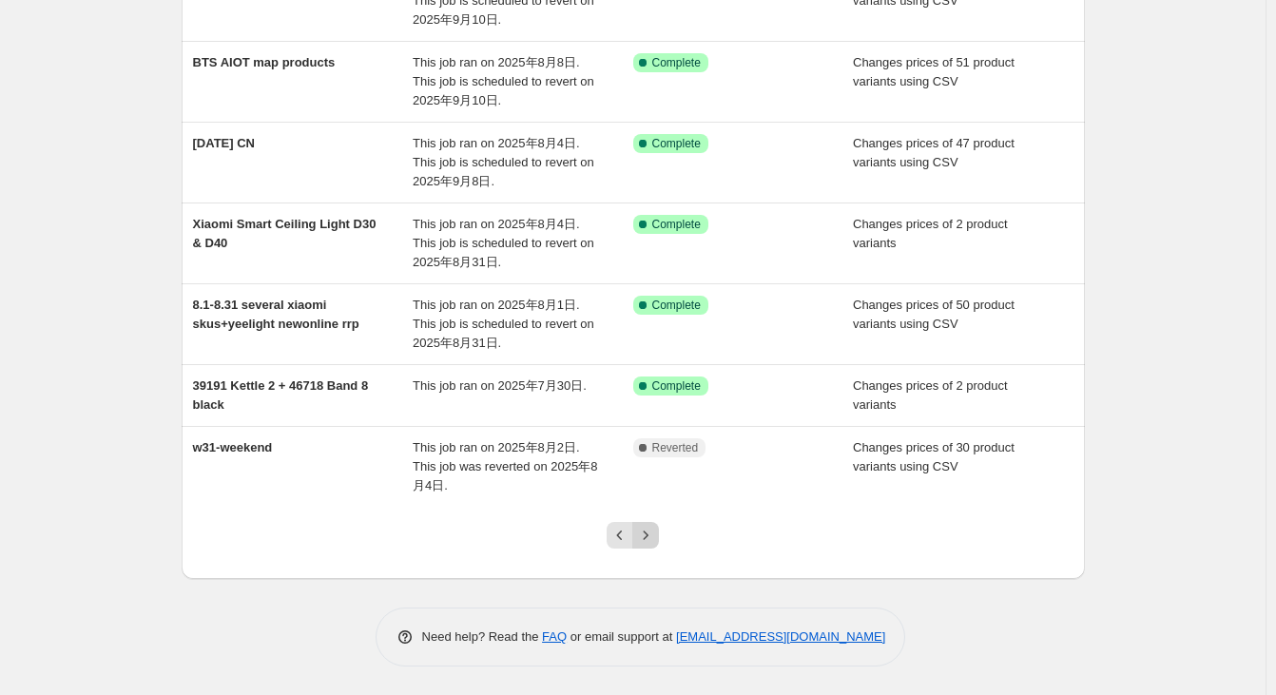
click at [646, 541] on icon "Next" at bounding box center [645, 535] width 19 height 19
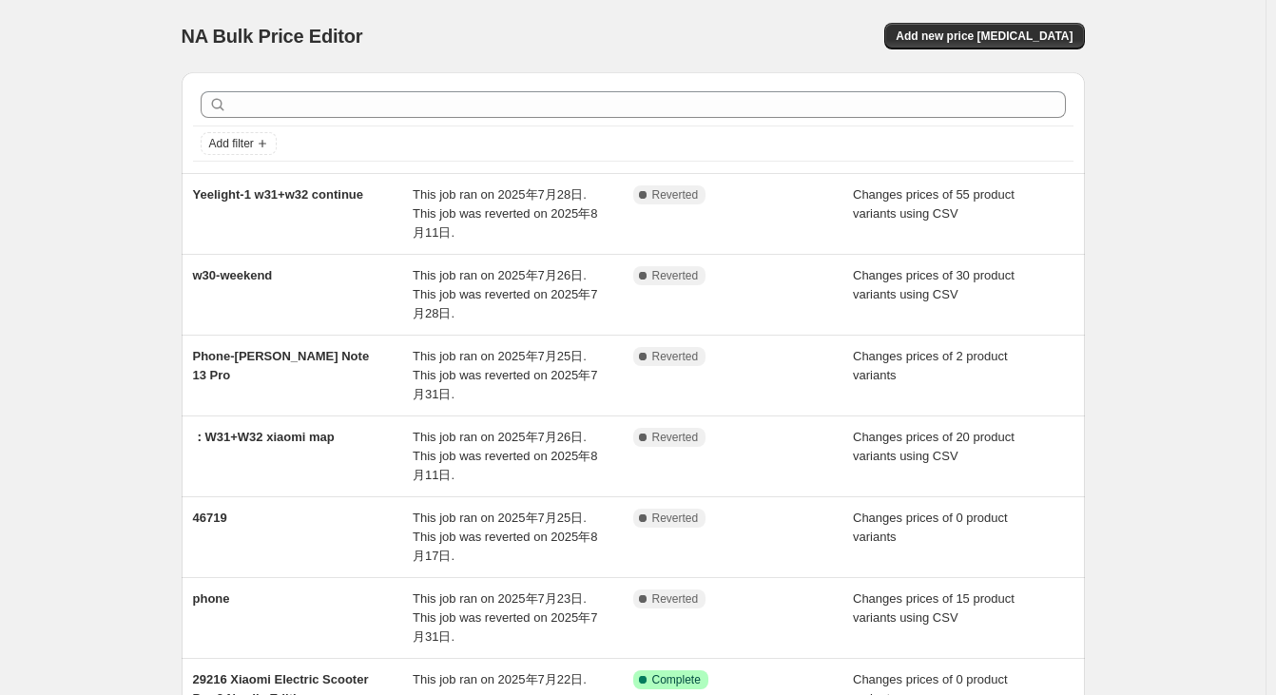
click at [562, 28] on div "NA Bulk Price Editor" at bounding box center [399, 36] width 435 height 27
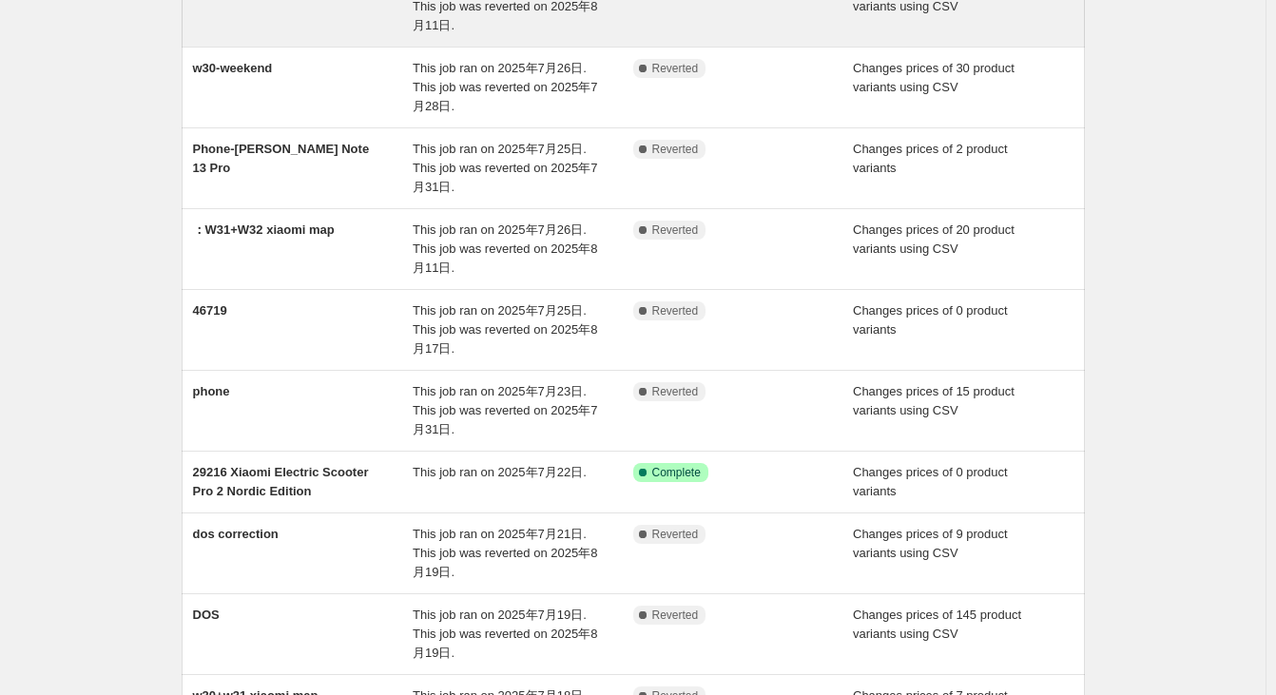
scroll to position [380, 0]
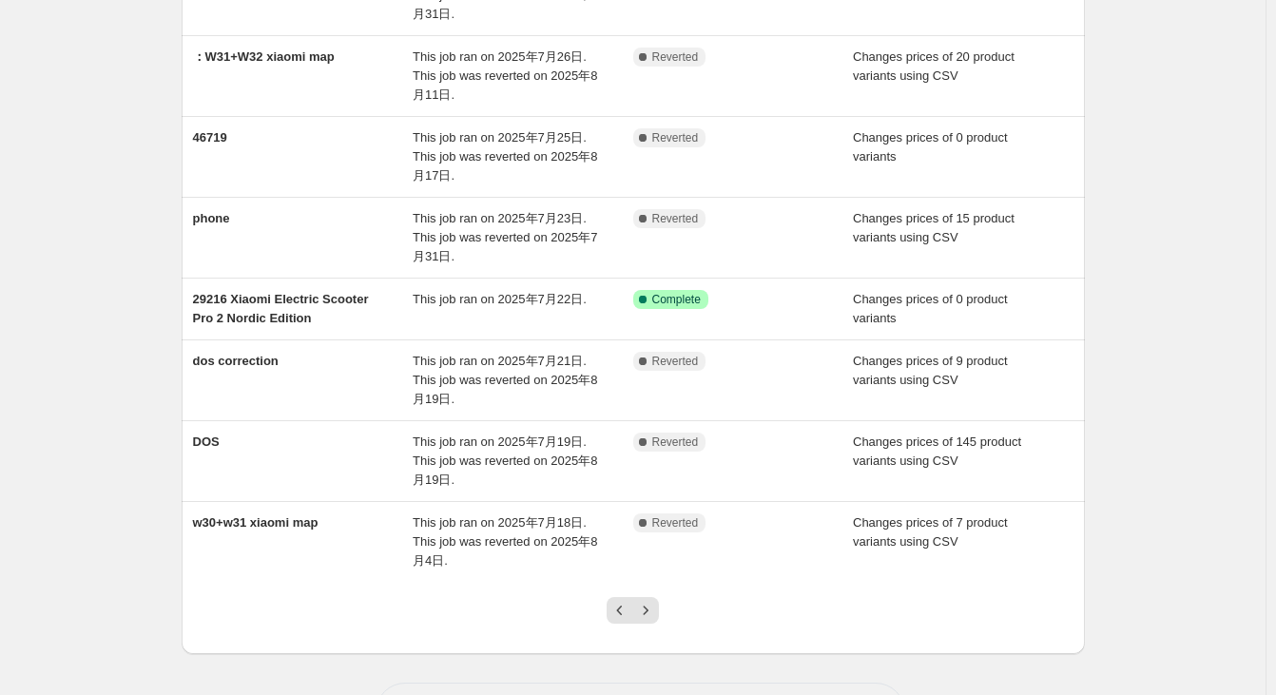
click at [102, 21] on div "NA Bulk Price Editor. This page is ready NA Bulk Price Editor Add new price [ME…" at bounding box center [633, 195] width 1266 height 1151
click at [123, 50] on div "NA Bulk Price Editor. This page is ready NA Bulk Price Editor Add new price [ME…" at bounding box center [633, 195] width 1266 height 1151
click at [113, 21] on div "NA Bulk Price Editor. This page is ready NA Bulk Price Editor Add new price [ME…" at bounding box center [633, 195] width 1266 height 1151
click at [130, 43] on div "NA Bulk Price Editor. This page is ready NA Bulk Price Editor Add new price [ME…" at bounding box center [633, 195] width 1266 height 1151
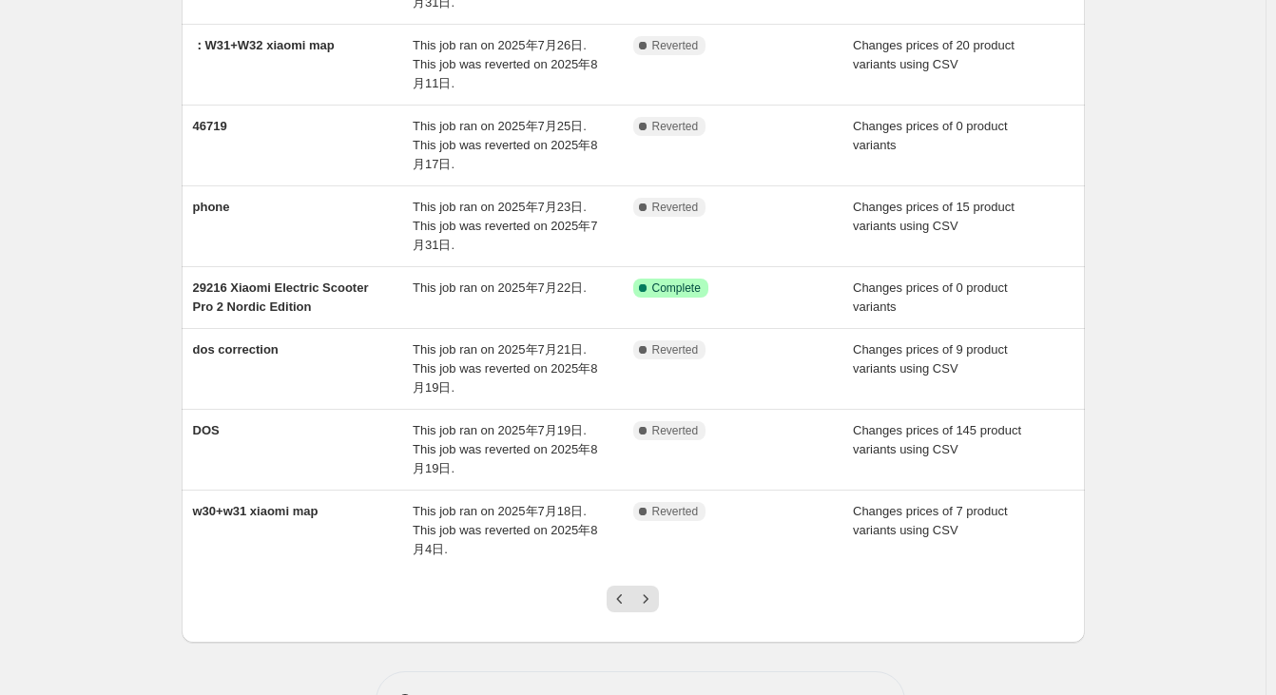
scroll to position [360, 0]
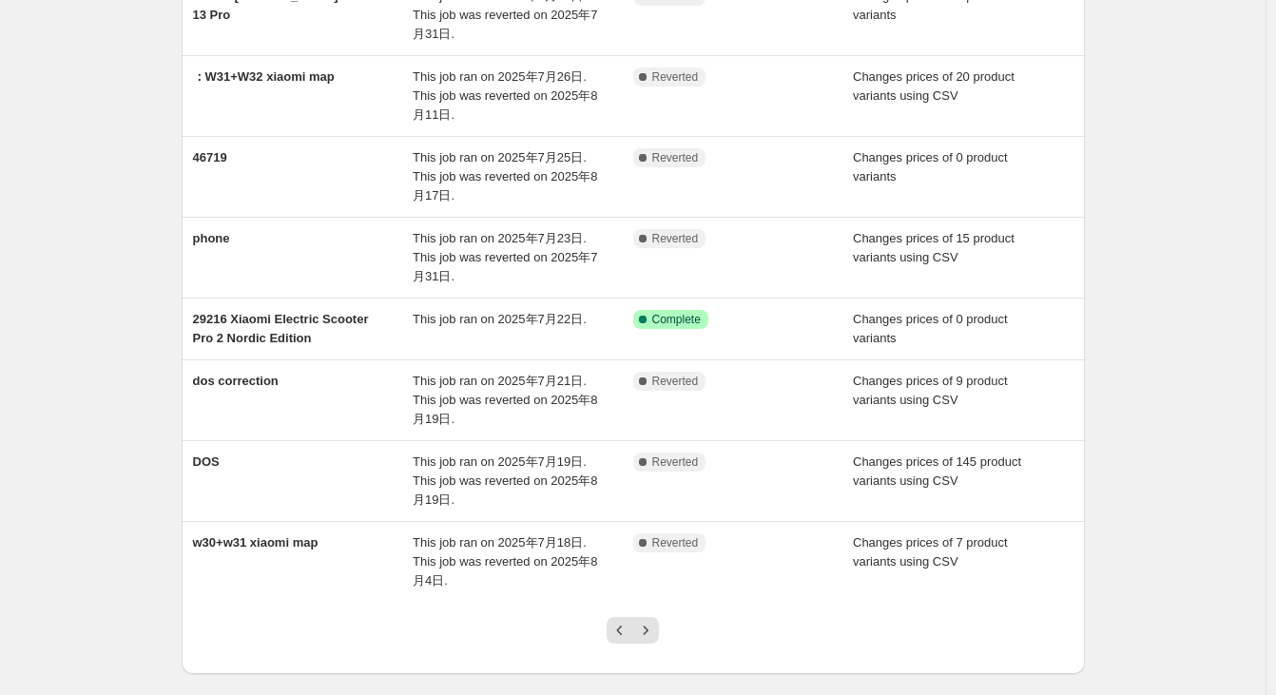
click at [1137, 200] on div "NA Bulk Price Editor. This page is ready NA Bulk Price Editor Add new price [ME…" at bounding box center [633, 215] width 1266 height 1151
click at [652, 629] on icon "Next" at bounding box center [645, 630] width 19 height 19
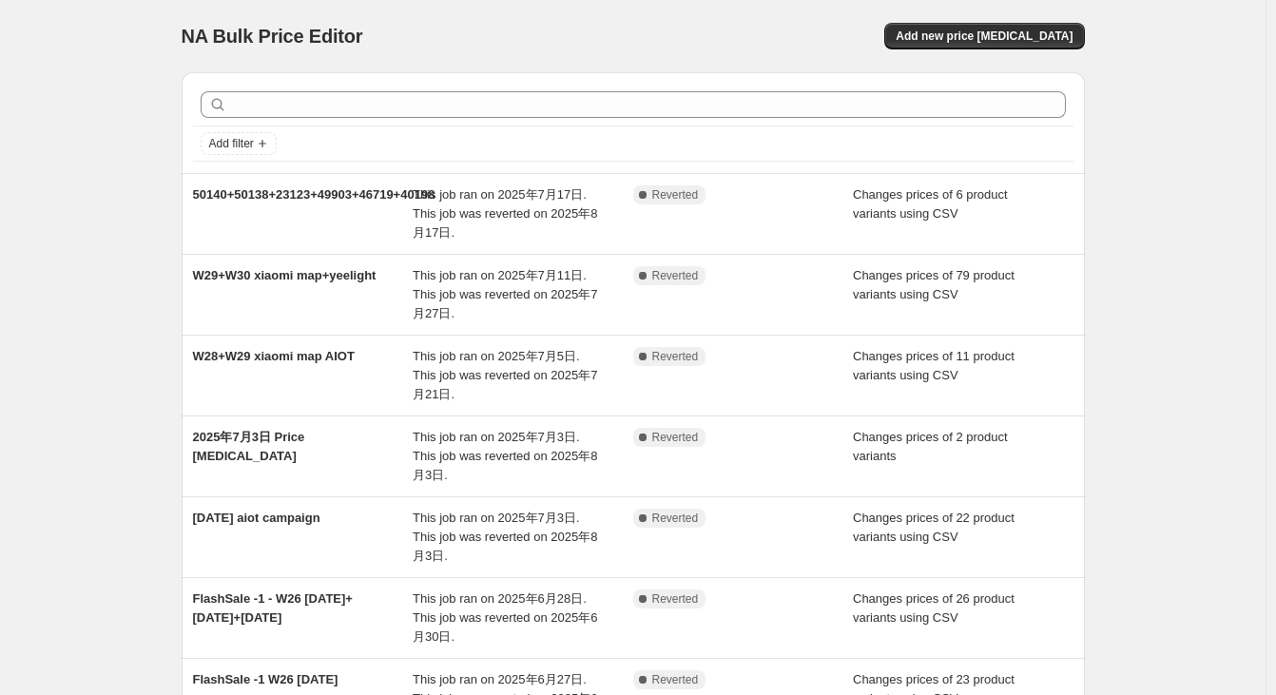
click at [491, 40] on div "NA Bulk Price Editor" at bounding box center [399, 36] width 435 height 27
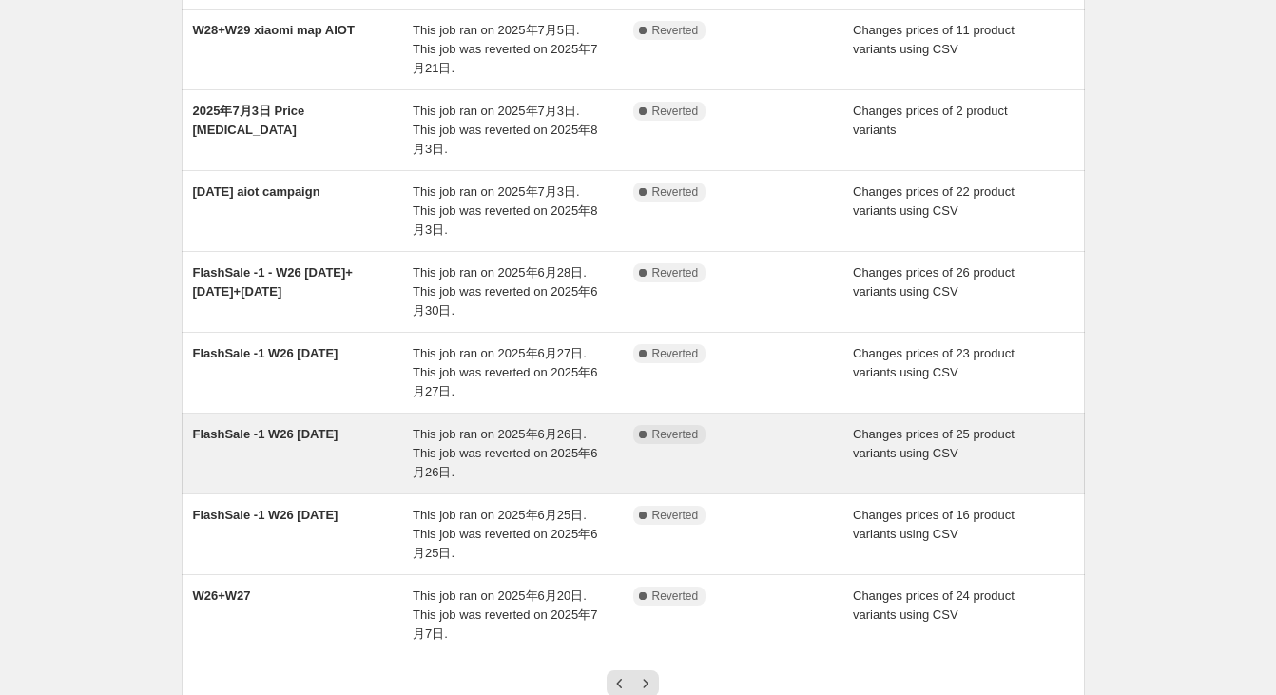
scroll to position [475, 0]
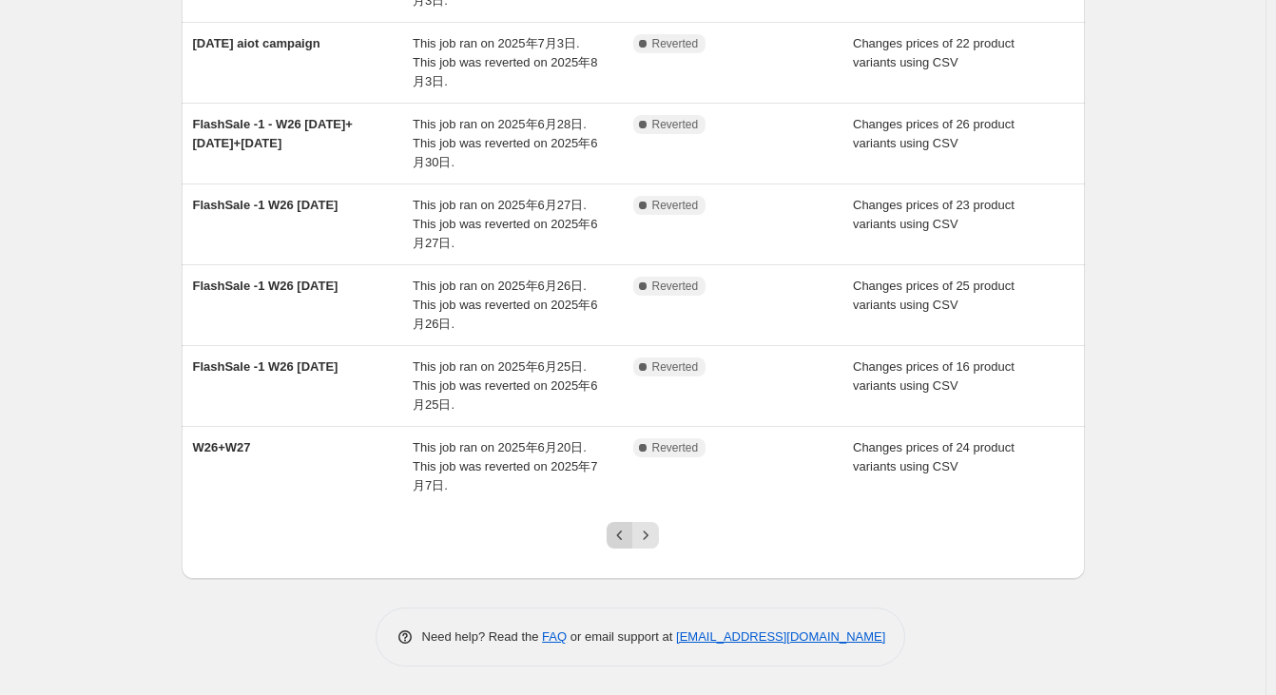
click at [623, 534] on icon "Previous" at bounding box center [620, 535] width 19 height 19
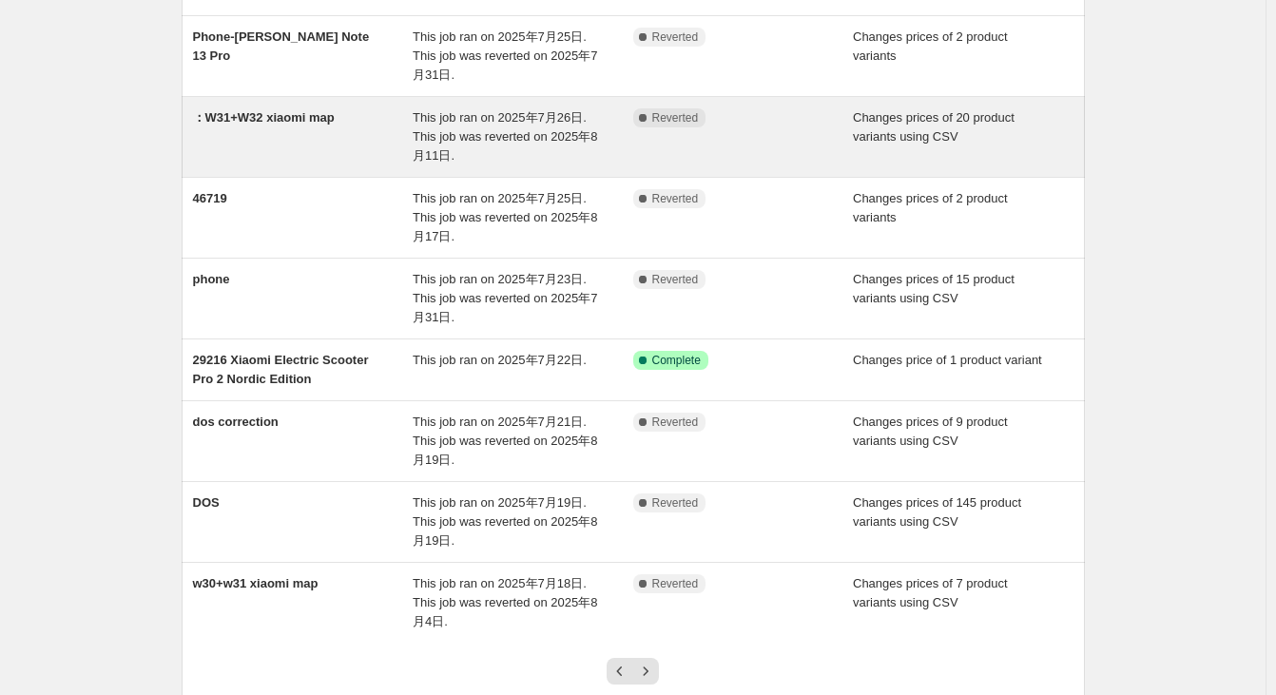
scroll to position [360, 0]
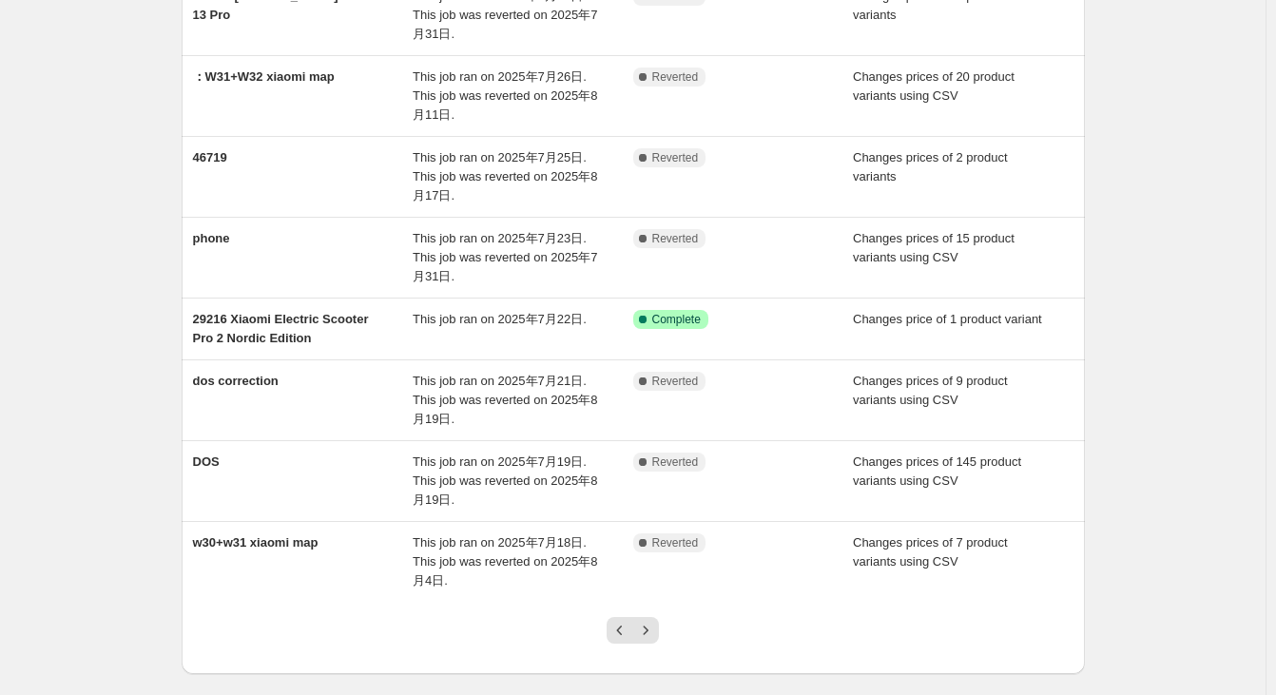
click at [78, 19] on div "NA Bulk Price Editor. This page is ready NA Bulk Price Editor Add new price [ME…" at bounding box center [633, 215] width 1266 height 1151
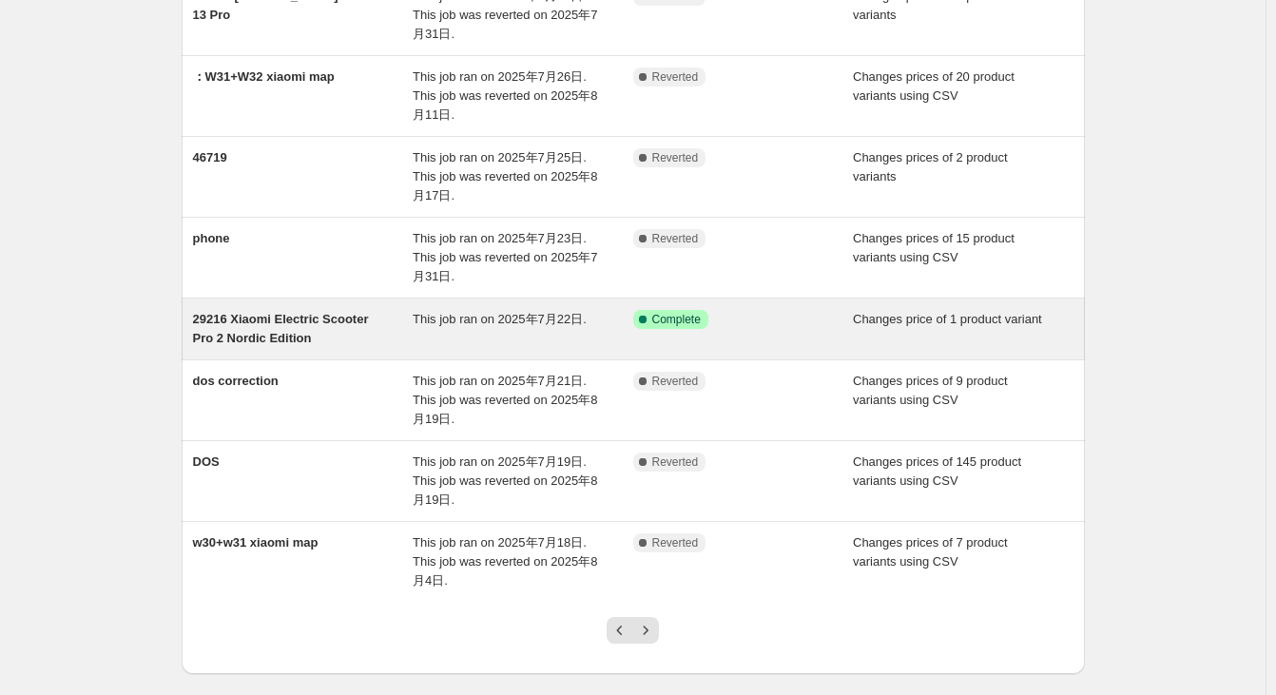
click at [268, 321] on span "29216 Xiaomi Electric Scooter Pro 2 Nordic Edition" at bounding box center [281, 328] width 176 height 33
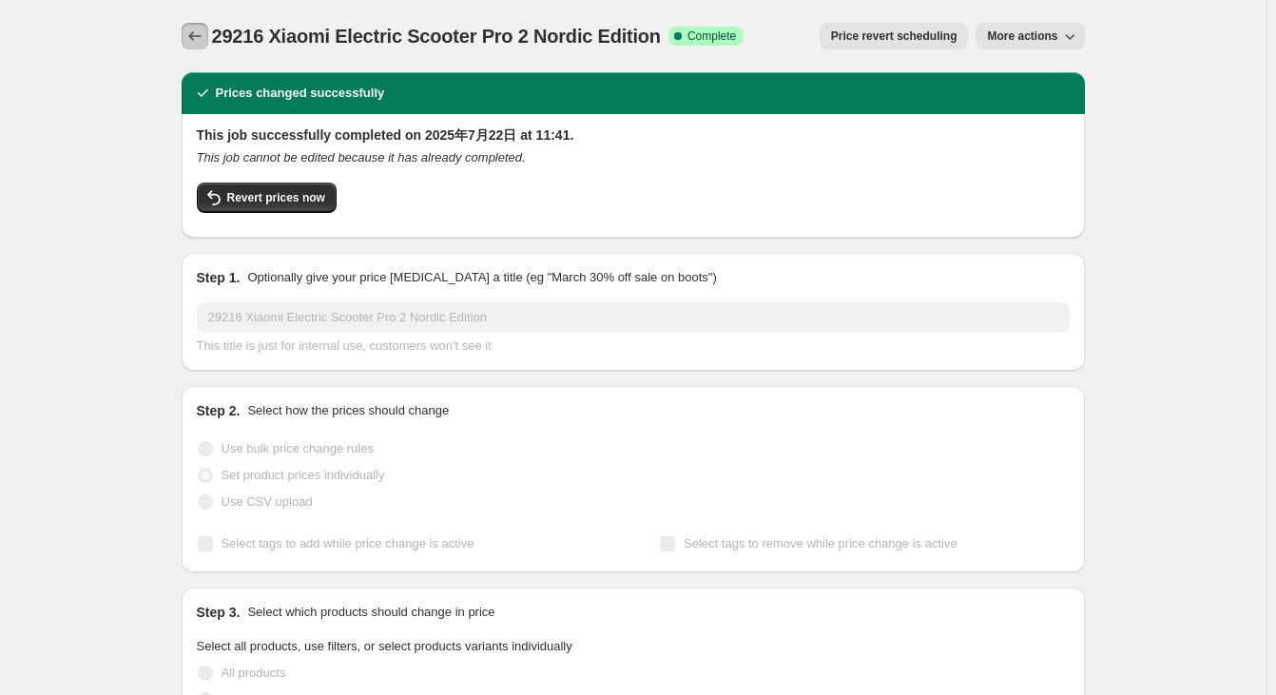
click at [192, 31] on icon "Price change jobs" at bounding box center [194, 36] width 19 height 19
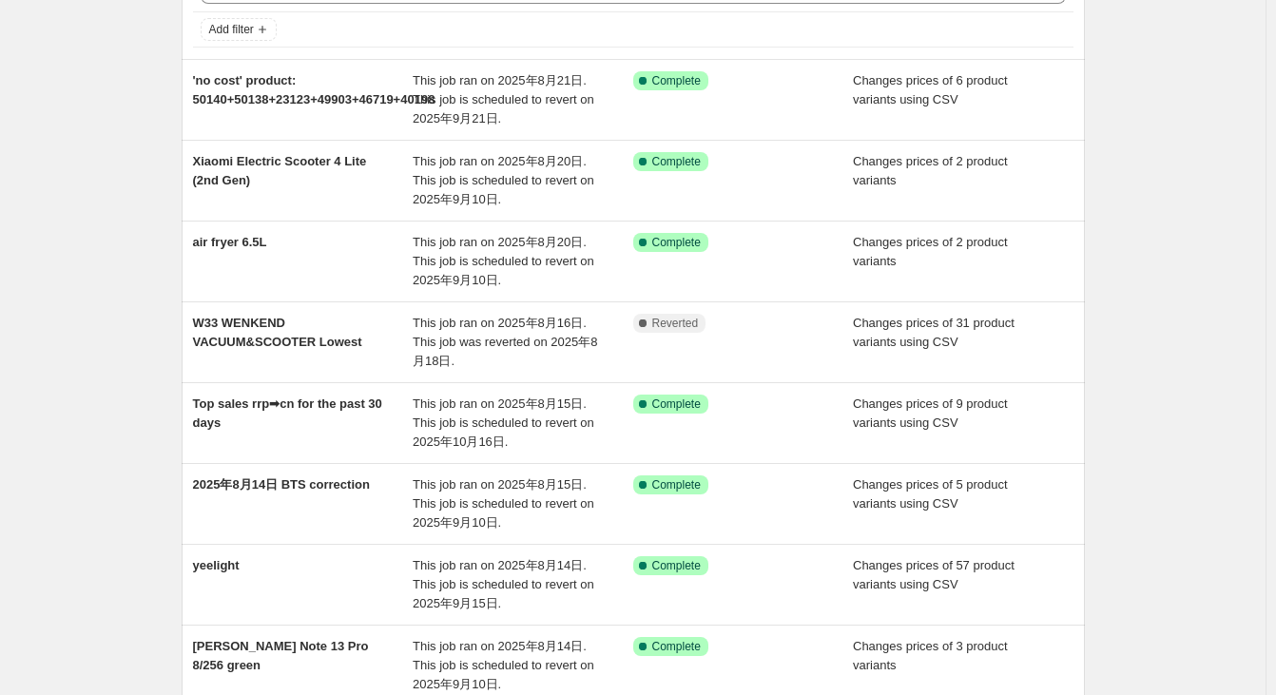
scroll to position [475, 0]
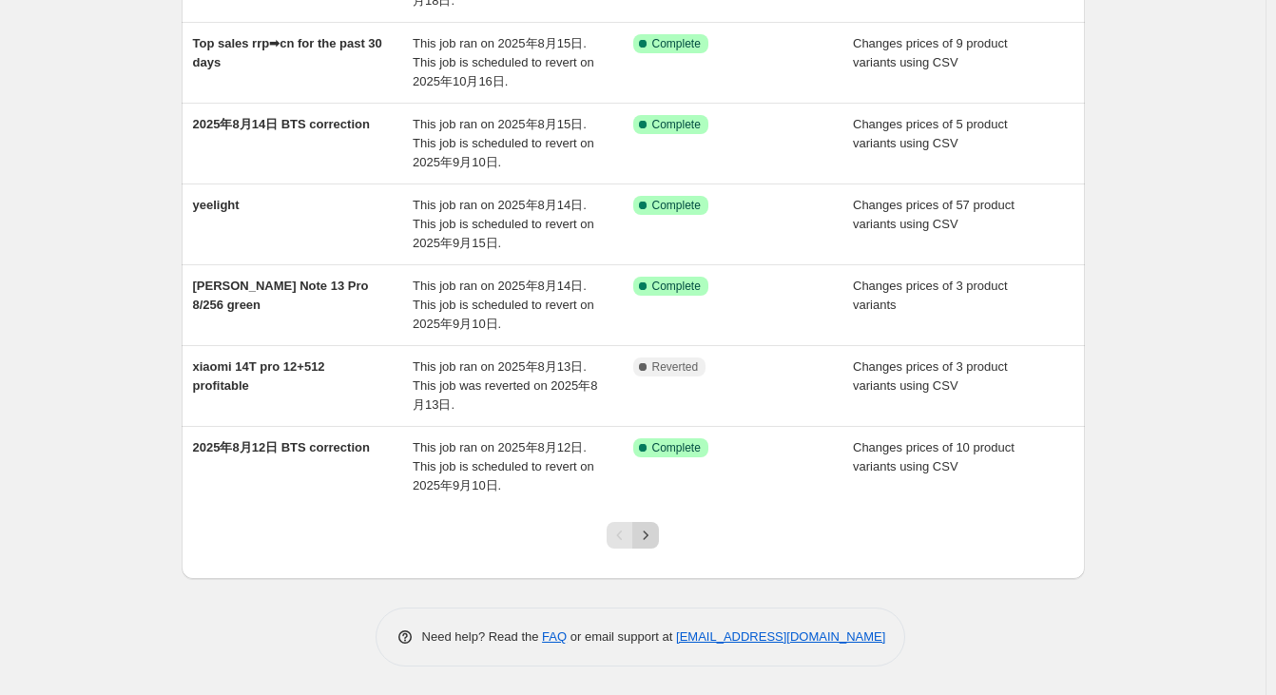
click at [649, 537] on icon "Next" at bounding box center [646, 535] width 5 height 9
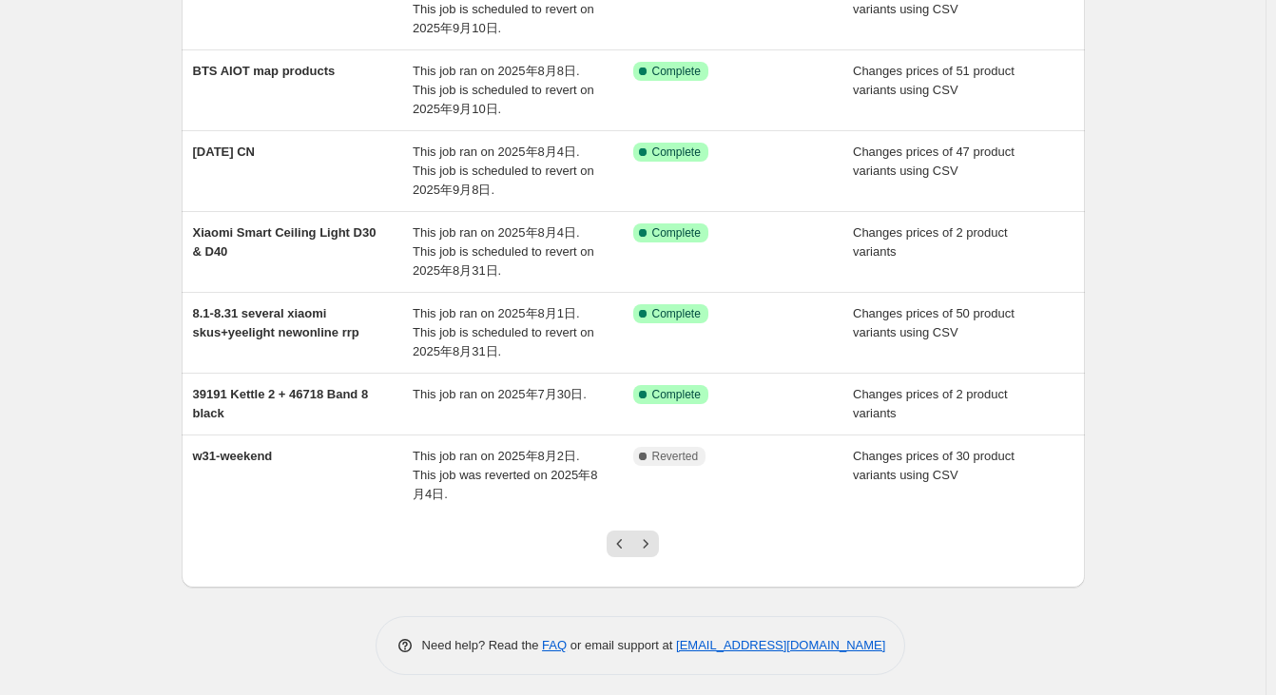
scroll to position [494, 0]
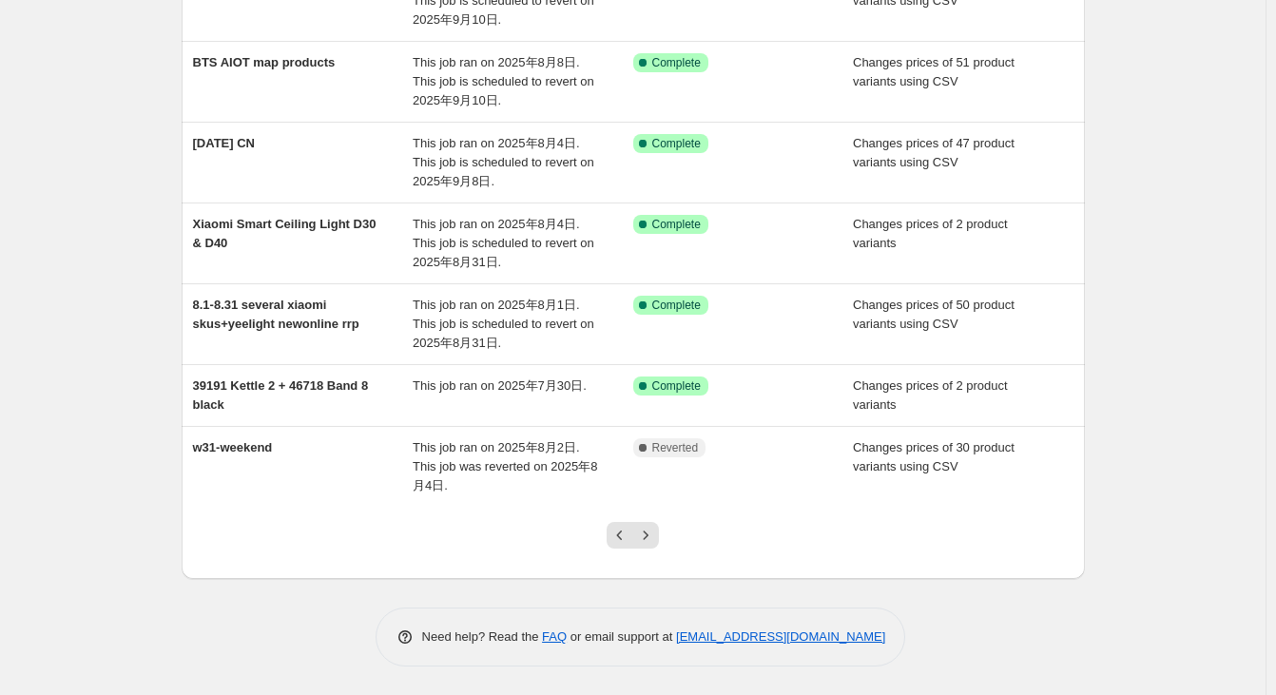
click at [1029, 608] on div "Need help? Read the FAQ or email support at [EMAIL_ADDRESS][DOMAIN_NAME]" at bounding box center [641, 637] width 888 height 59
click at [1174, 387] on div "NA Bulk Price Editor. This page is ready NA Bulk Price Editor Add new price [ME…" at bounding box center [633, 100] width 1266 height 1189
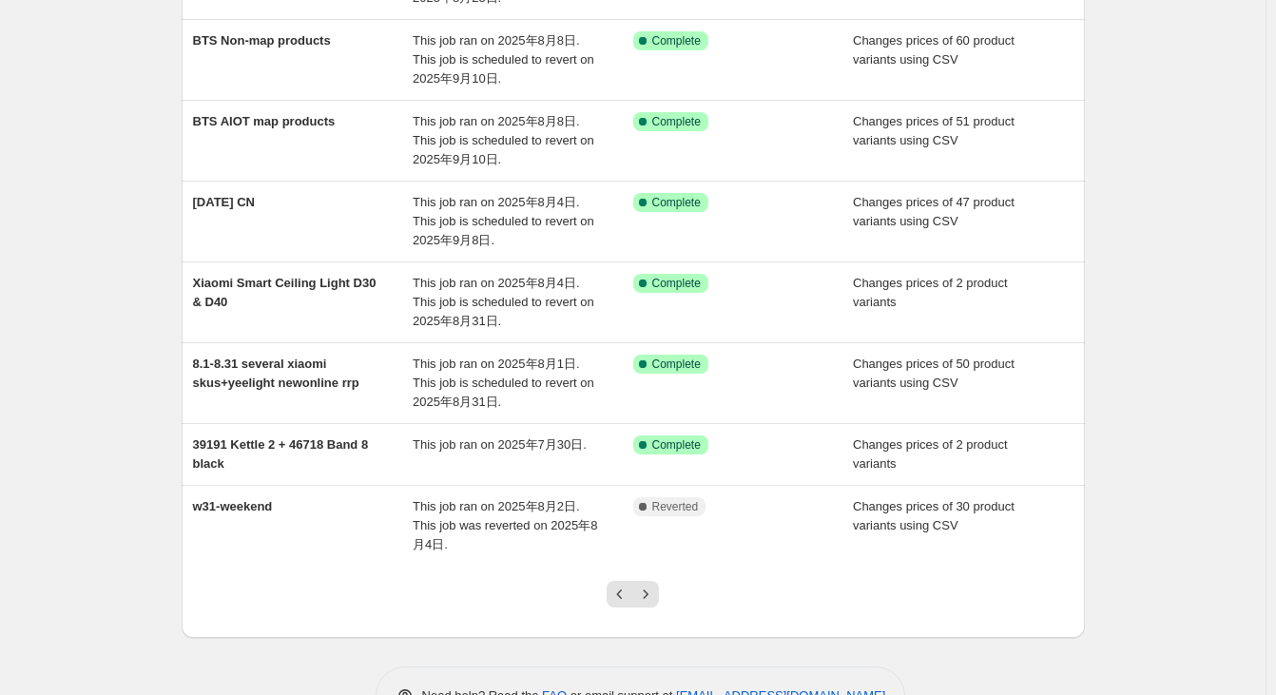
scroll to position [399, 0]
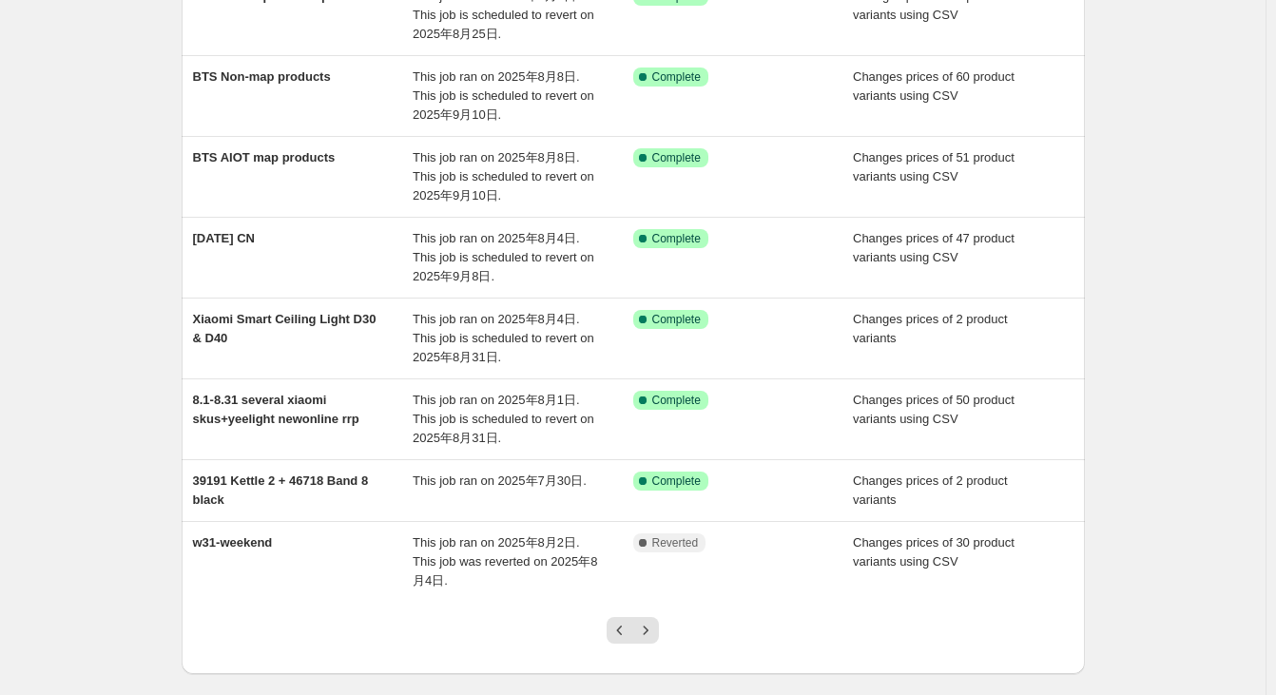
click at [1167, 320] on div "NA Bulk Price Editor. This page is ready NA Bulk Price Editor Add new price [ME…" at bounding box center [633, 195] width 1266 height 1189
click at [68, 28] on div "NA Bulk Price Editor. This page is ready NA Bulk Price Editor Add new price [ME…" at bounding box center [633, 195] width 1266 height 1189
click at [161, 11] on div "NA Bulk Price Editor. This page is ready NA Bulk Price Editor Add new price [ME…" at bounding box center [633, 195] width 1266 height 1189
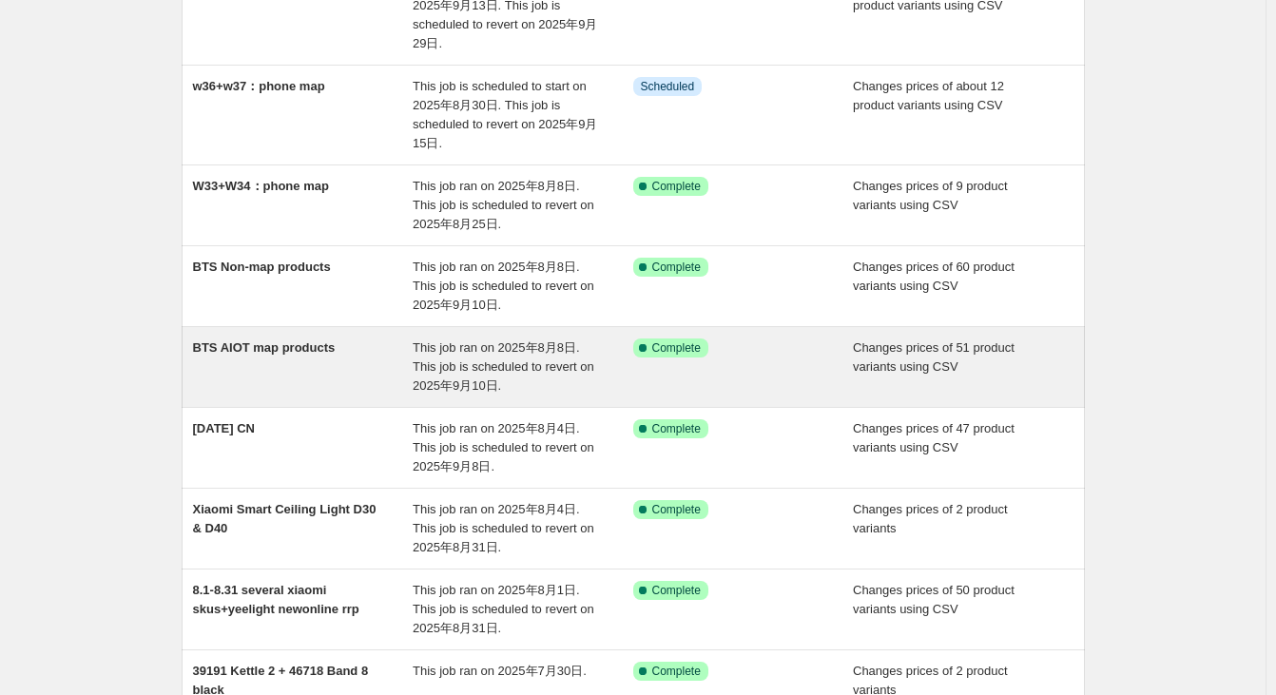
scroll to position [113, 0]
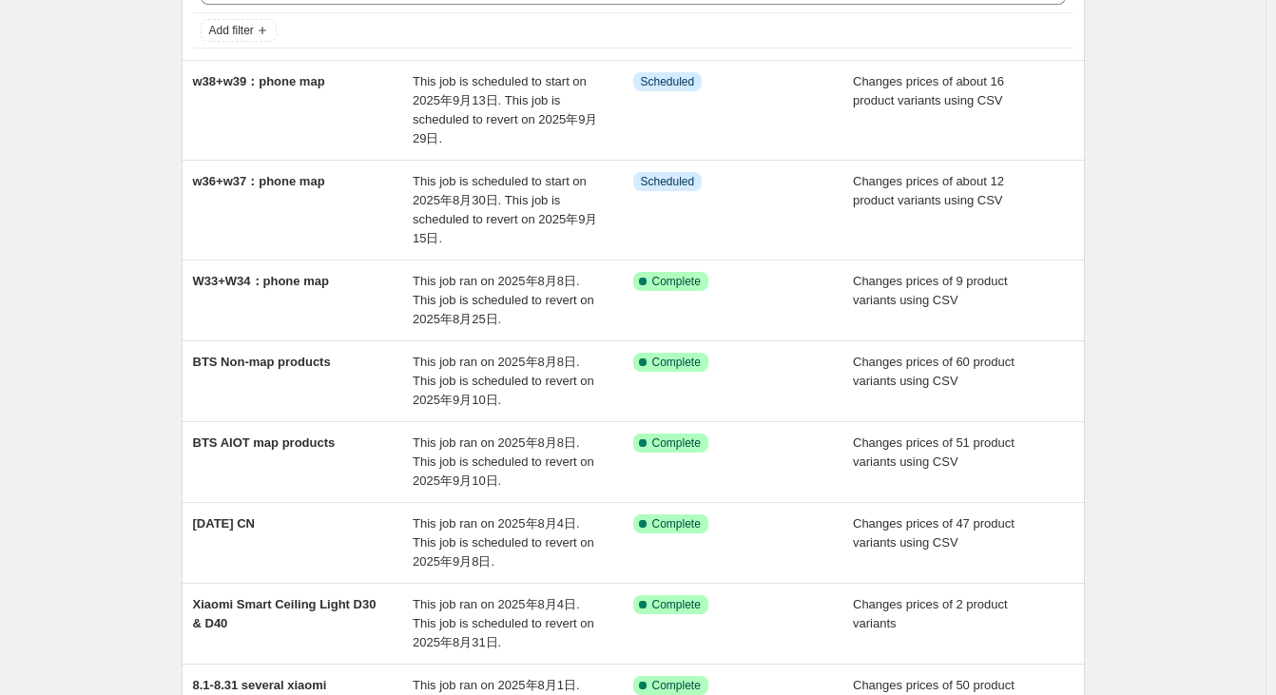
drag, startPoint x: 1164, startPoint y: 356, endPoint x: 1166, endPoint y: 237, distance: 118.9
click at [1165, 348] on div "NA Bulk Price Editor. This page is ready NA Bulk Price Editor Add new price [ME…" at bounding box center [633, 481] width 1266 height 1189
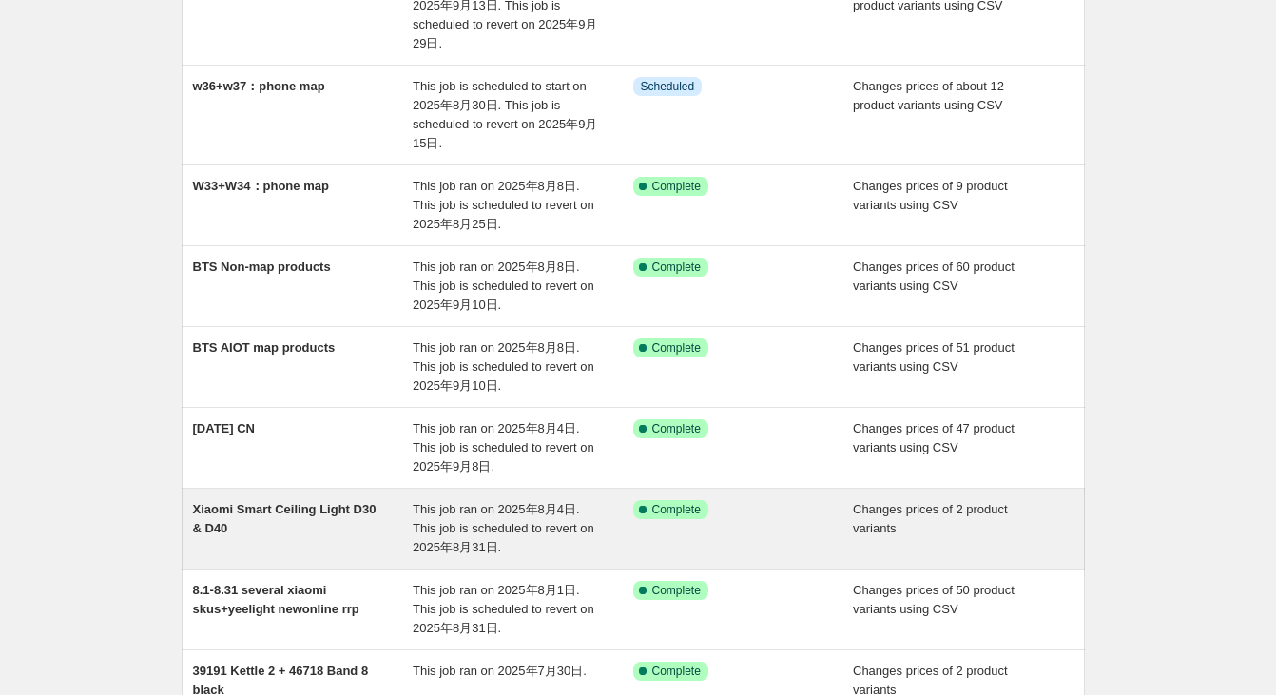
scroll to position [208, 0]
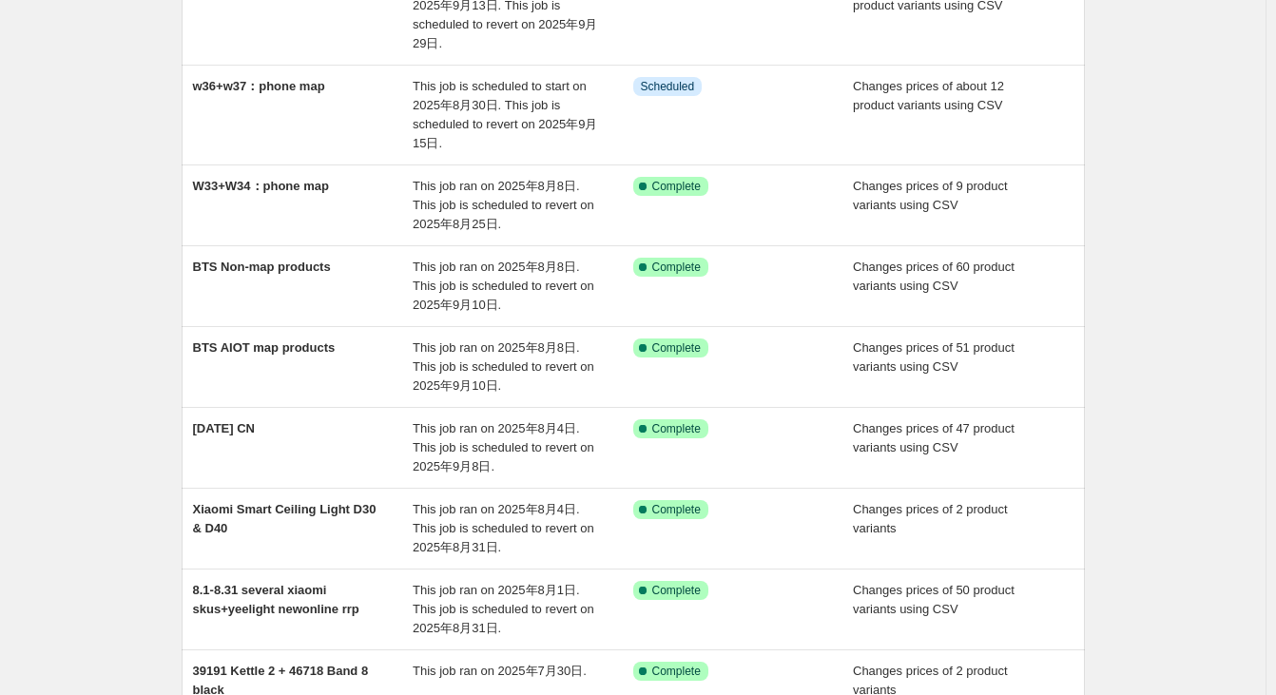
click at [1146, 272] on div "NA Bulk Price Editor. This page is ready NA Bulk Price Editor Add new price [ME…" at bounding box center [633, 386] width 1266 height 1189
click at [1197, 439] on div "NA Bulk Price Editor. This page is ready NA Bulk Price Editor Add new price [ME…" at bounding box center [633, 386] width 1266 height 1189
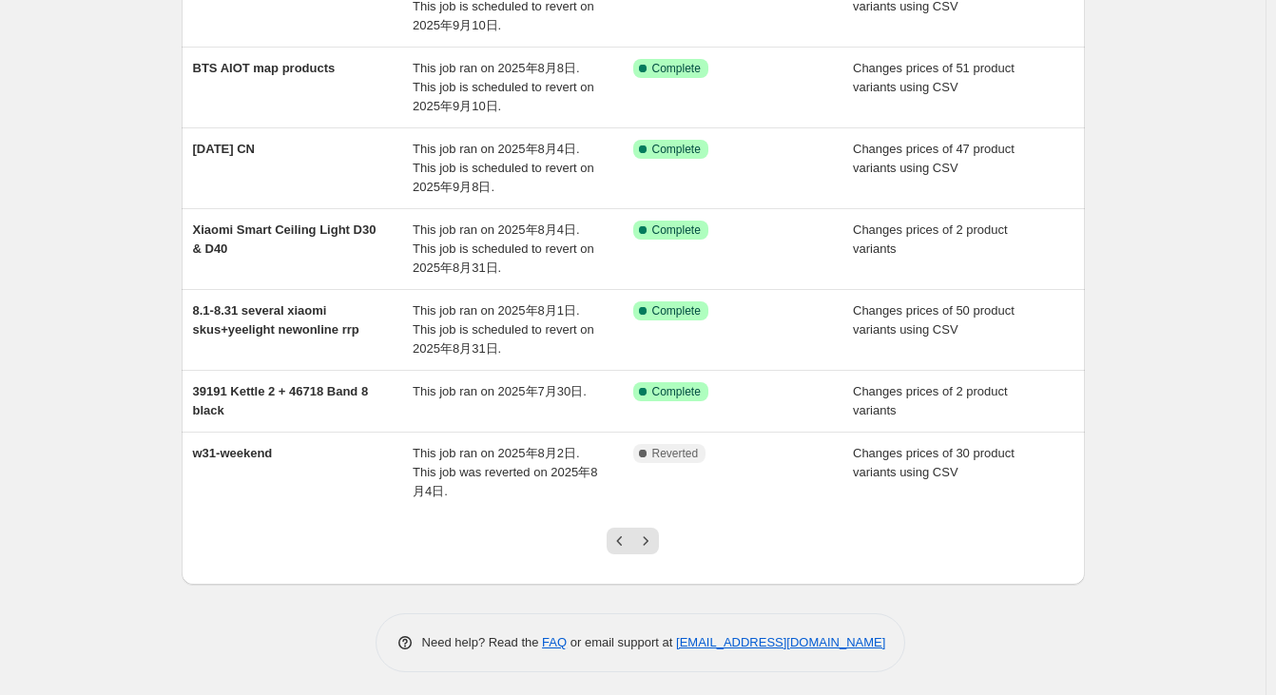
scroll to position [494, 0]
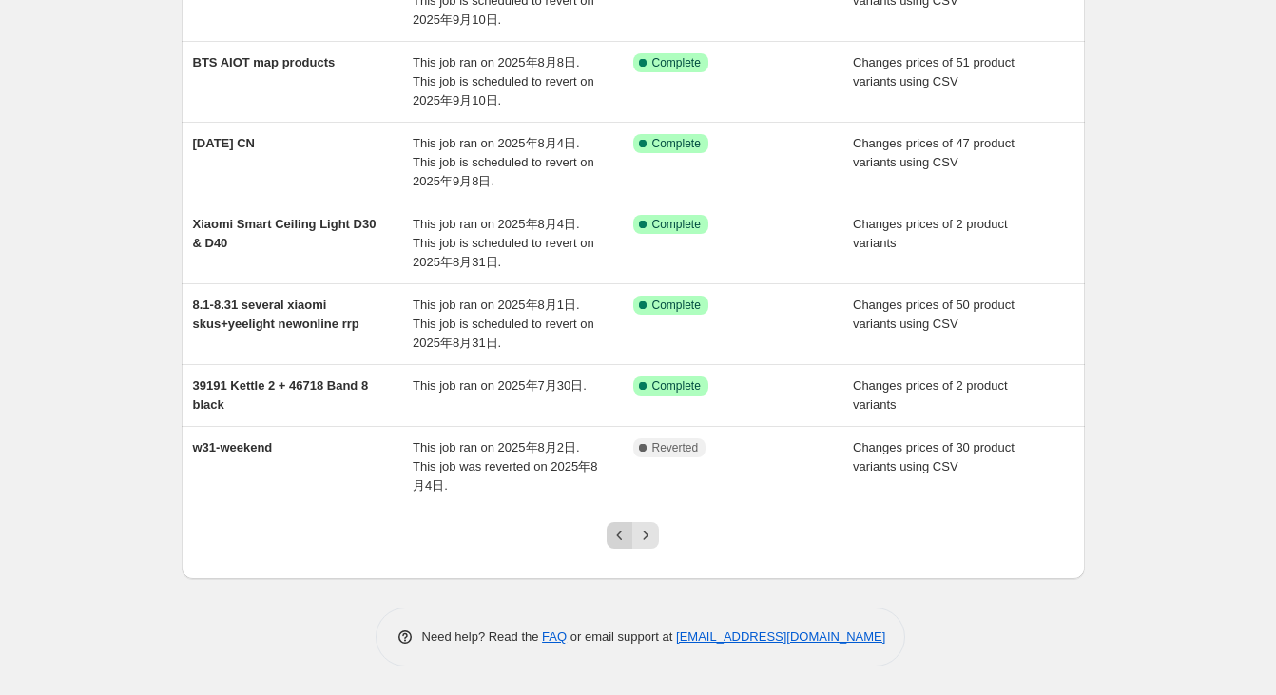
click at [624, 530] on icon "Previous" at bounding box center [620, 535] width 19 height 19
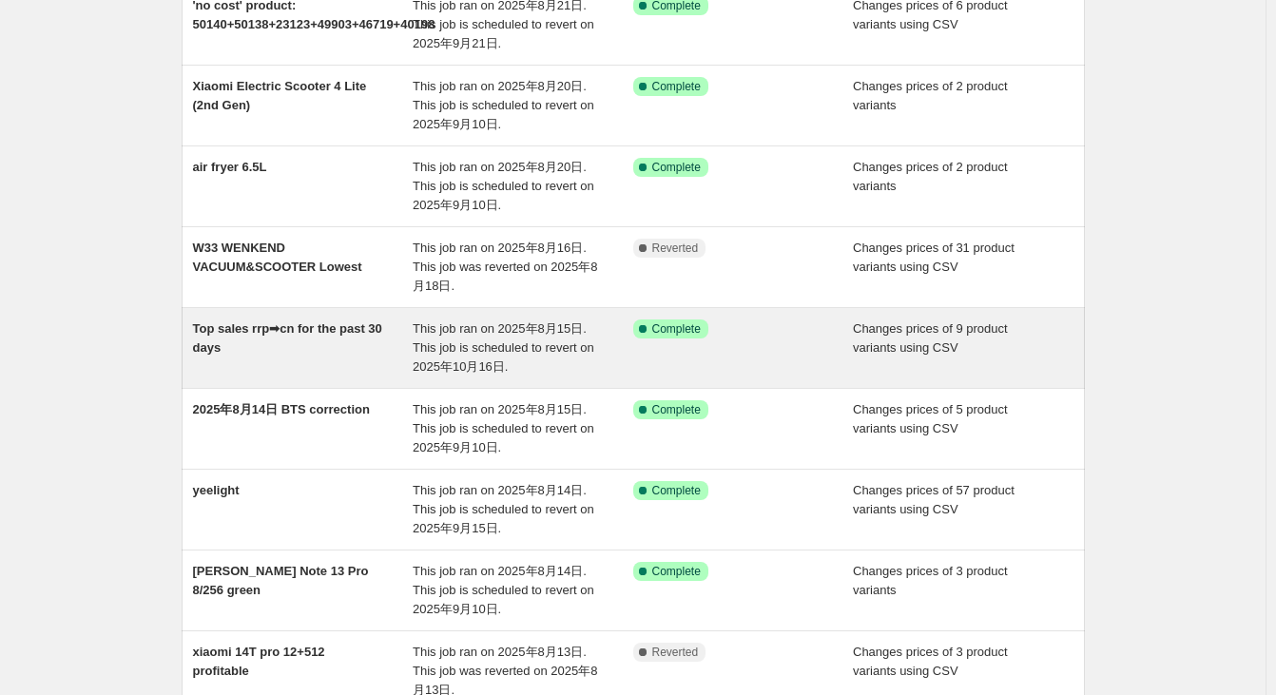
scroll to position [94, 0]
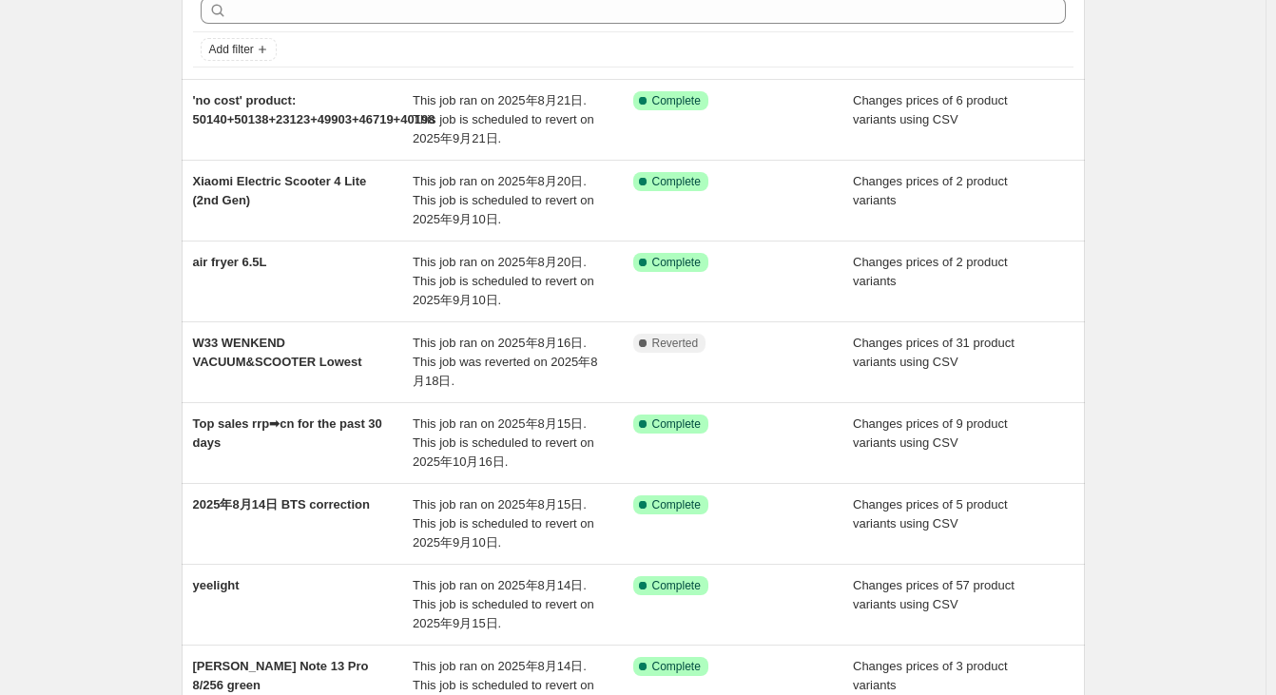
click at [145, 45] on div "NA Bulk Price Editor. This page is ready NA Bulk Price Editor Add new price [ME…" at bounding box center [633, 491] width 1266 height 1170
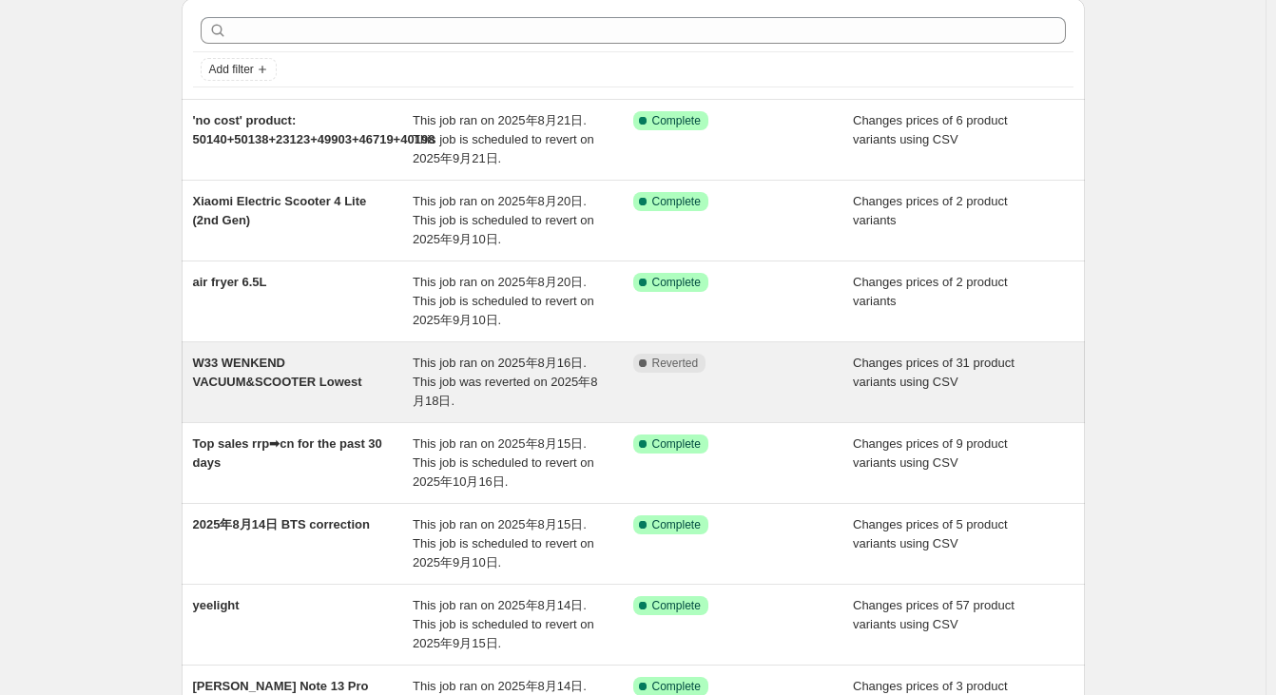
scroll to position [0, 0]
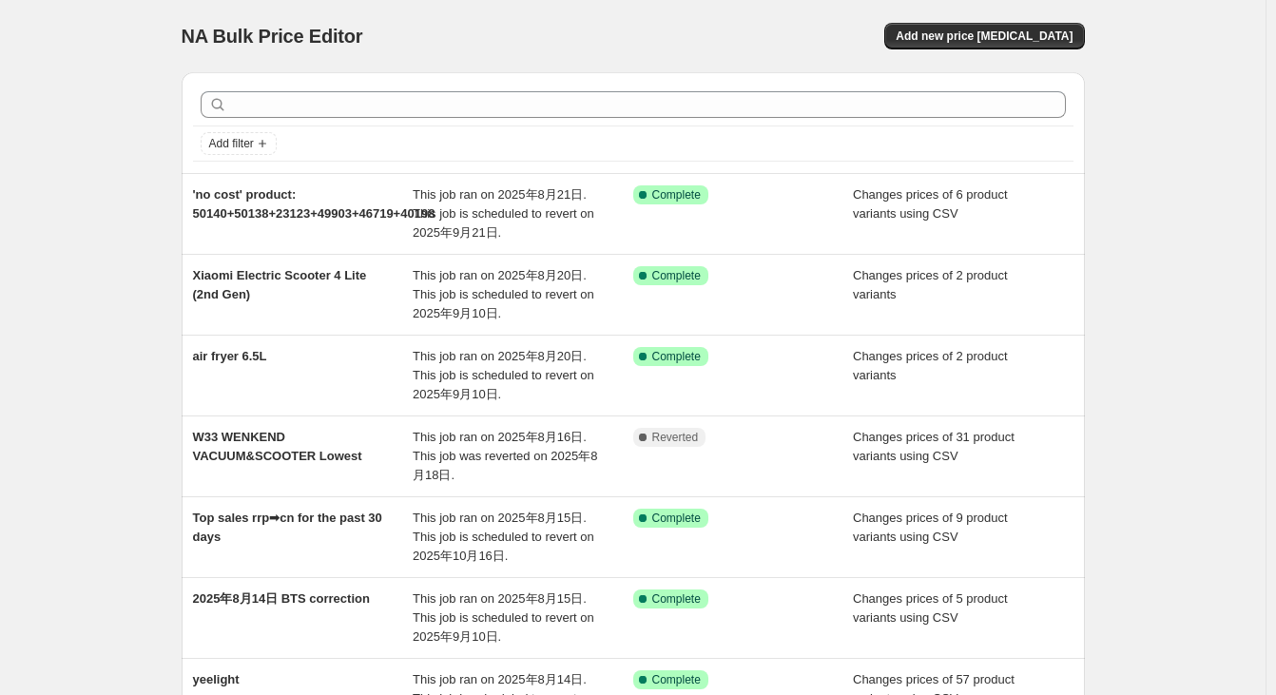
click at [138, 44] on div "NA Bulk Price Editor. This page is ready NA Bulk Price Editor Add new price [ME…" at bounding box center [633, 585] width 1266 height 1170
drag, startPoint x: 535, startPoint y: 27, endPoint x: 533, endPoint y: 40, distance: 13.5
click at [533, 40] on div "NA Bulk Price Editor" at bounding box center [399, 36] width 435 height 27
